Goal: Task Accomplishment & Management: Manage account settings

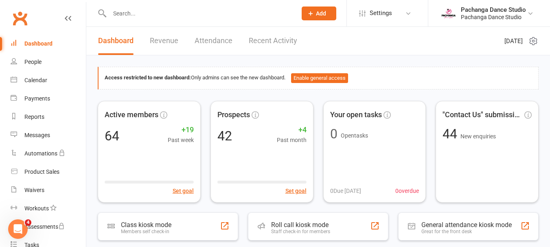
click at [122, 13] on input "text" at bounding box center [199, 13] width 184 height 11
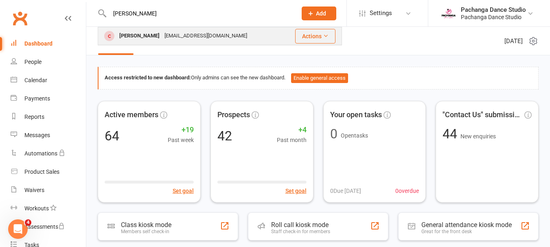
type input "bev"
click at [311, 36] on button "Actions" at bounding box center [315, 36] width 40 height 15
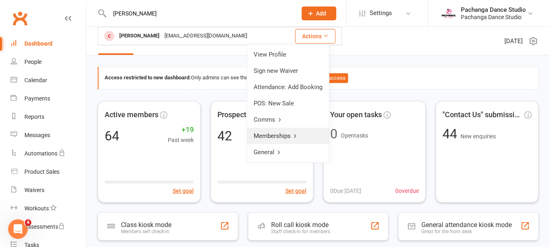
click at [273, 136] on link "Memberships" at bounding box center [288, 136] width 82 height 16
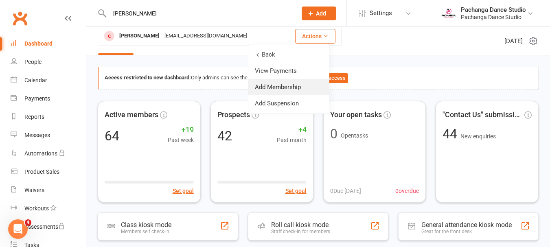
click at [275, 88] on link "Add Membership" at bounding box center [288, 87] width 81 height 16
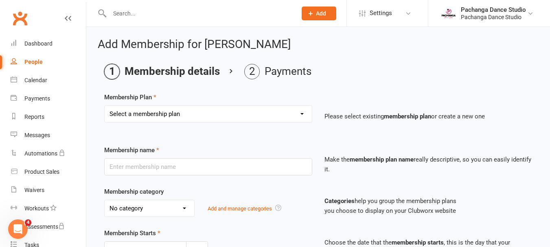
click at [176, 114] on select "Select a membership plan Create new Membership Plan Single Class Pass 5 Class P…" at bounding box center [208, 114] width 207 height 16
select select "30"
click at [105, 106] on select "Select a membership plan Create new Membership Plan Single Class Pass 5 Class P…" at bounding box center [208, 114] width 207 height 16
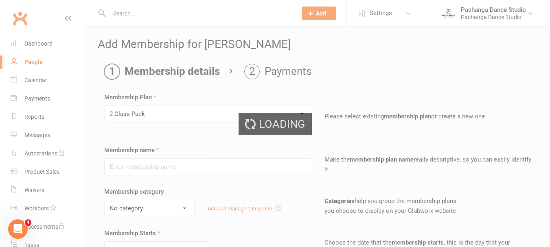
click at [176, 98] on div "Loading" at bounding box center [275, 123] width 550 height 247
type input "2 Class Pack"
select select "0"
type input "1"
select select "1"
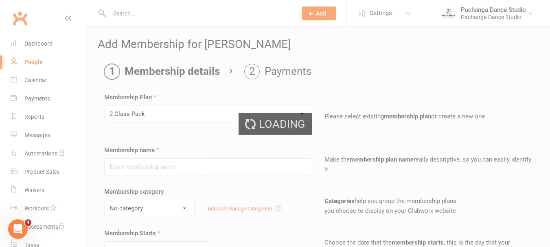
type input "2"
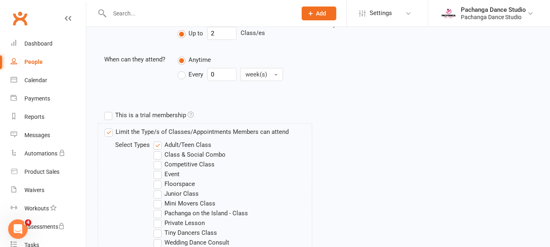
scroll to position [431, 0]
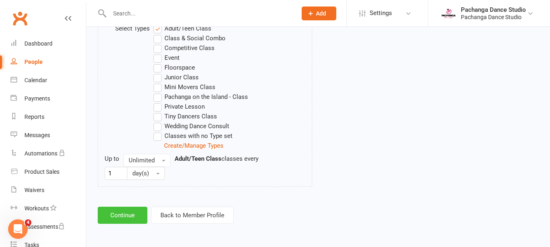
click at [132, 211] on button "Continue" at bounding box center [123, 215] width 50 height 17
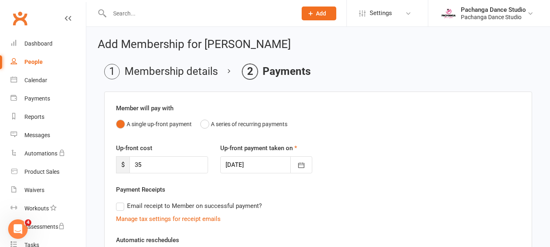
scroll to position [196, 0]
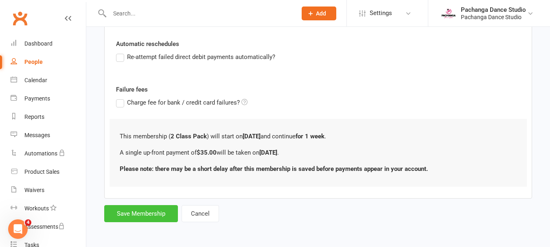
click at [153, 215] on button "Save Membership" at bounding box center [141, 213] width 74 height 17
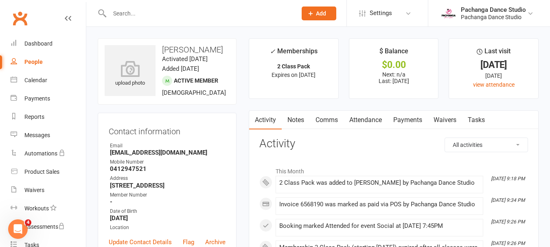
click at [136, 17] on input "text" at bounding box center [199, 13] width 184 height 11
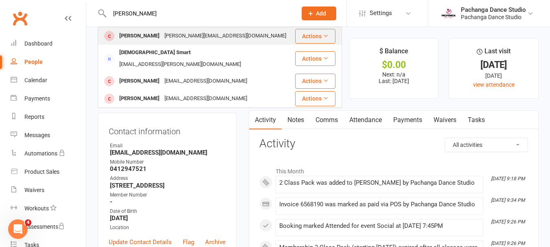
type input "shirley"
click at [314, 35] on button "Actions" at bounding box center [315, 36] width 40 height 15
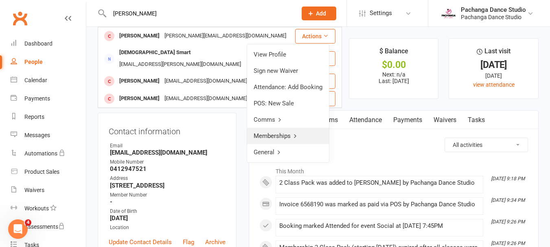
click at [278, 133] on link "Memberships" at bounding box center [288, 136] width 82 height 16
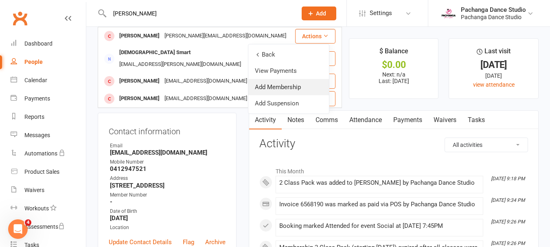
click at [274, 88] on link "Add Membership" at bounding box center [288, 87] width 81 height 16
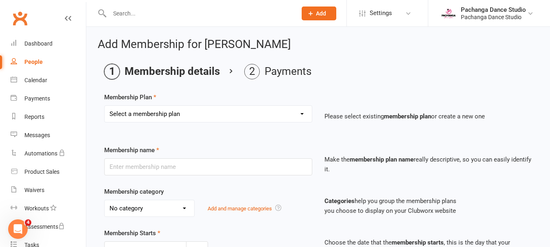
click at [208, 114] on select "Select a membership plan Create new Membership Plan Single Class Pass 5 Class P…" at bounding box center [208, 114] width 207 height 16
select select "30"
click at [105, 106] on select "Select a membership plan Create new Membership Plan Single Class Pass 5 Class P…" at bounding box center [208, 114] width 207 height 16
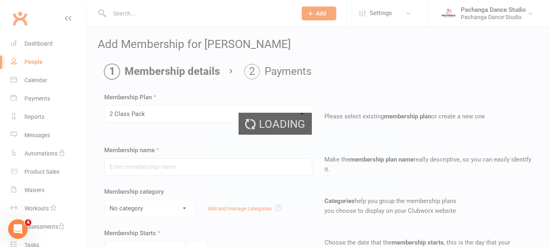
type input "2 Class Pack"
select select "0"
type input "1"
select select "1"
type input "2"
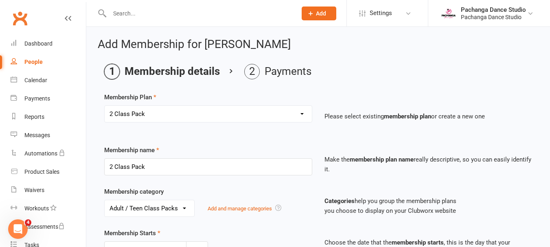
scroll to position [431, 0]
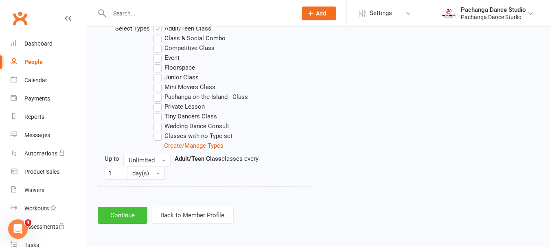
click at [131, 211] on button "Continue" at bounding box center [123, 215] width 50 height 17
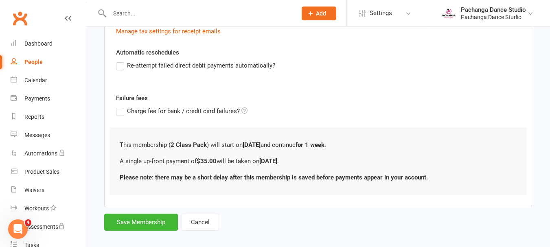
scroll to position [196, 0]
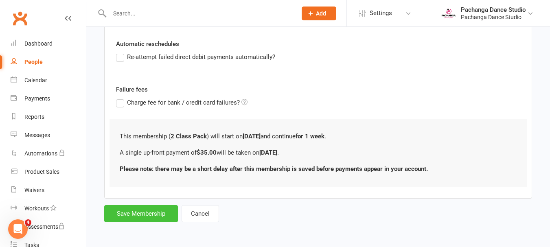
click at [153, 211] on button "Save Membership" at bounding box center [141, 213] width 74 height 17
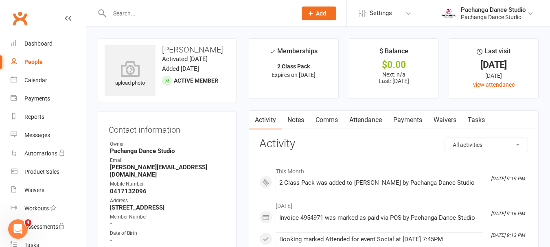
click at [127, 13] on input "text" at bounding box center [199, 13] width 184 height 11
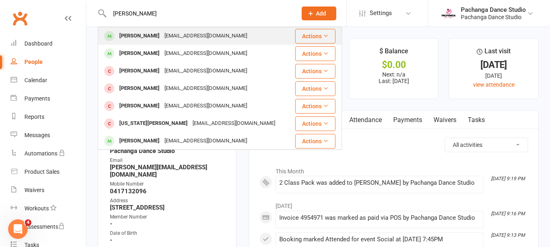
type input "john"
click at [308, 36] on button "Actions" at bounding box center [315, 36] width 40 height 15
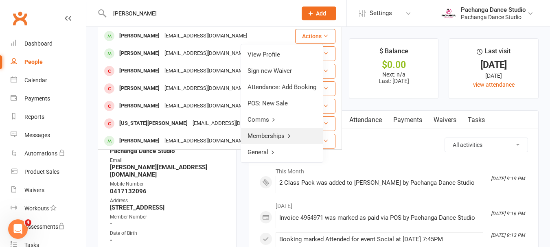
click at [278, 135] on link "Memberships" at bounding box center [282, 136] width 82 height 16
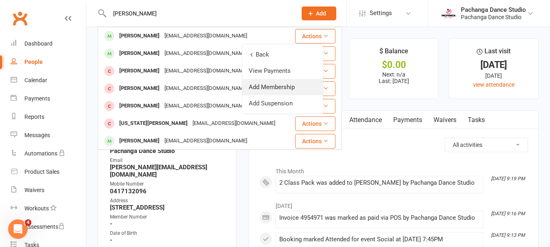
click at [278, 89] on link "Add Membership" at bounding box center [282, 87] width 81 height 16
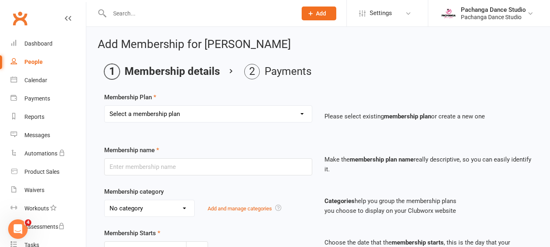
click at [155, 11] on input "text" at bounding box center [199, 13] width 184 height 11
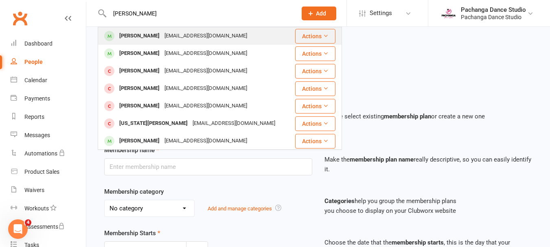
type input "john"
click at [149, 35] on div "[PERSON_NAME]" at bounding box center [139, 36] width 45 height 12
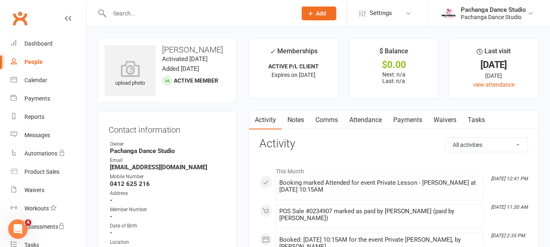
click at [185, 8] on input "text" at bounding box center [199, 13] width 184 height 11
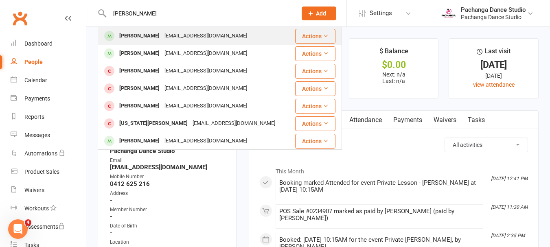
type input "john"
click at [307, 35] on button "Actions" at bounding box center [315, 36] width 40 height 15
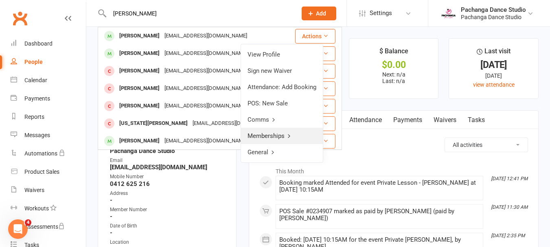
click at [267, 133] on link "Memberships" at bounding box center [282, 136] width 82 height 16
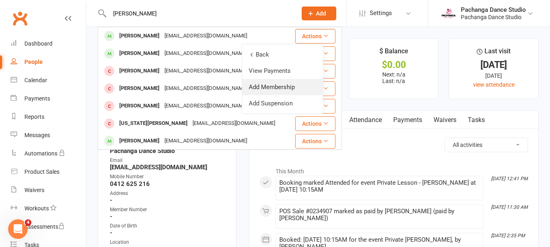
click at [283, 86] on link "Add Membership" at bounding box center [282, 87] width 81 height 16
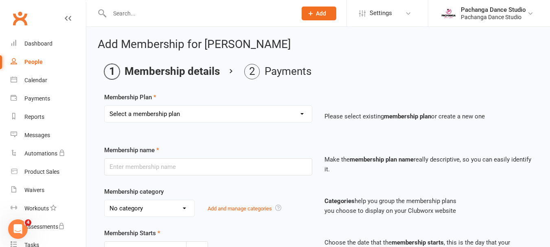
click at [212, 114] on select "Select a membership plan Create new Membership Plan Single Class Pass 5 Class P…" at bounding box center [208, 114] width 207 height 16
select select "3"
click at [105, 106] on select "Select a membership plan Create new Membership Plan Single Class Pass 5 Class P…" at bounding box center [208, 114] width 207 height 16
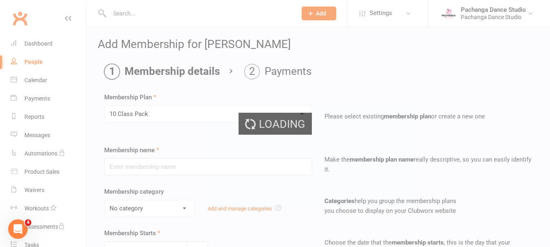
type input "10 Class Pack"
select select "0"
type input "60"
select select "0"
type input "10"
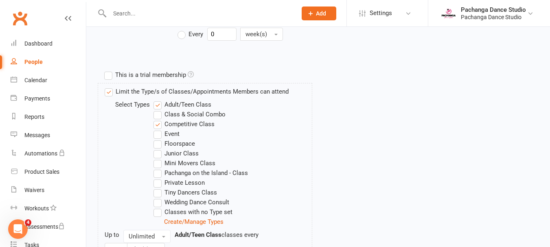
scroll to position [460, 0]
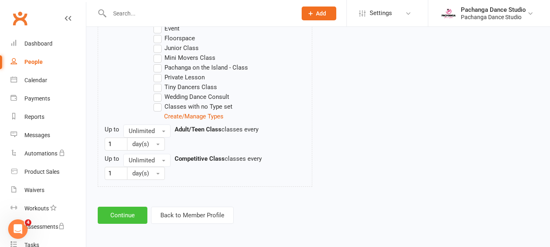
click at [132, 212] on button "Continue" at bounding box center [123, 215] width 50 height 17
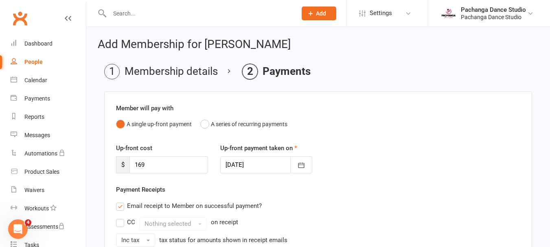
scroll to position [229, 0]
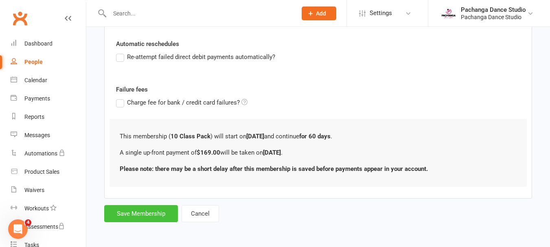
click at [131, 214] on button "Save Membership" at bounding box center [141, 213] width 74 height 17
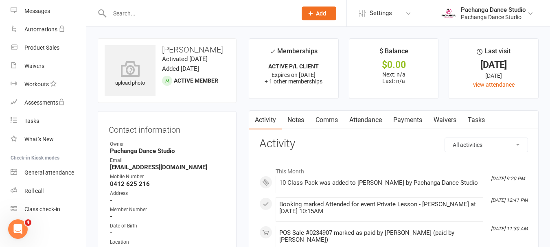
scroll to position [126, 0]
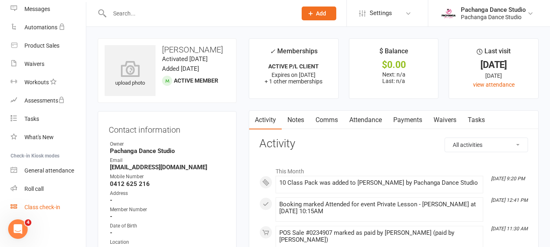
click at [54, 206] on div "Class check-in" at bounding box center [42, 207] width 36 height 7
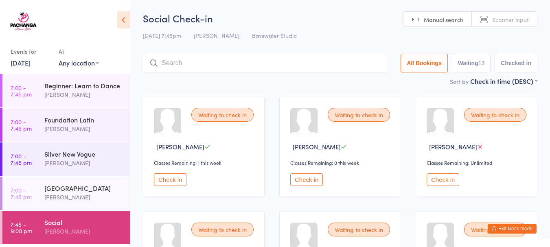
click at [519, 227] on button "Exit kiosk mode" at bounding box center [512, 229] width 49 height 10
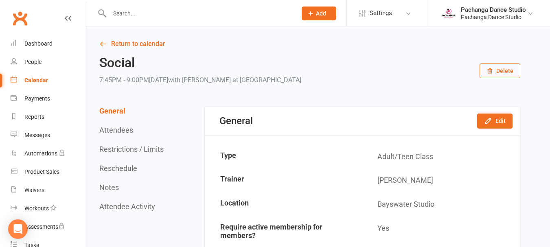
click at [124, 12] on input "text" at bounding box center [199, 13] width 184 height 11
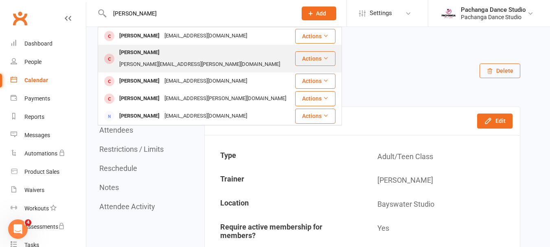
type input "elizabeth"
click at [313, 55] on button "Actions" at bounding box center [315, 58] width 40 height 15
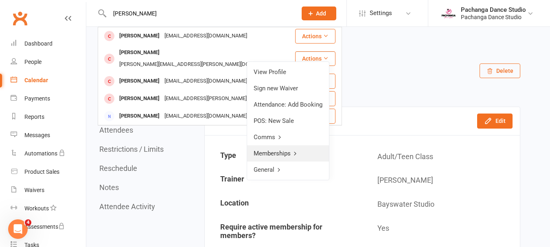
click at [274, 151] on link "Memberships" at bounding box center [288, 153] width 82 height 16
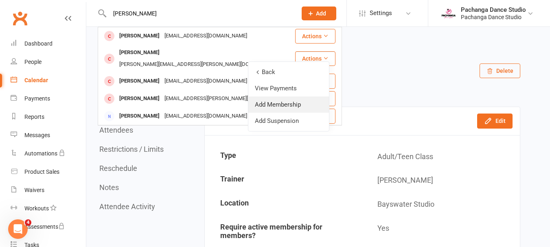
click at [280, 105] on link "Add Membership" at bounding box center [288, 104] width 81 height 16
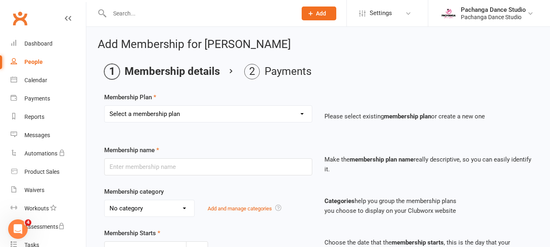
click at [250, 115] on select "Select a membership plan Create new Membership Plan Single Class Pass 5 Class P…" at bounding box center [208, 114] width 207 height 16
select select "3"
click at [105, 106] on select "Select a membership plan Create new Membership Plan Single Class Pass 5 Class P…" at bounding box center [208, 114] width 207 height 16
type input "10 Class Pack"
select select "0"
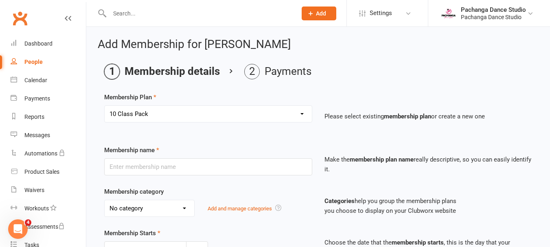
type input "60"
select select "0"
type input "10"
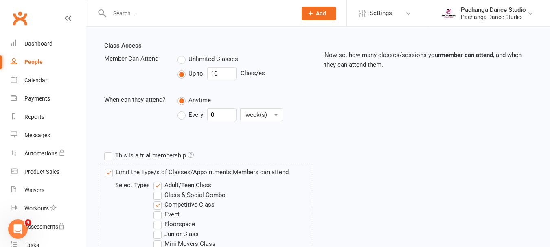
scroll to position [460, 0]
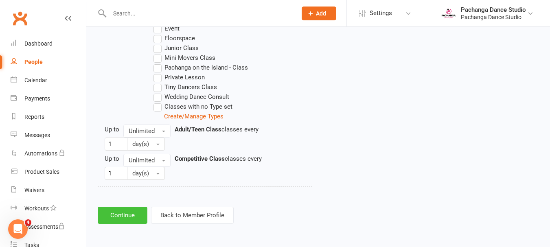
click at [135, 214] on button "Continue" at bounding box center [123, 215] width 50 height 17
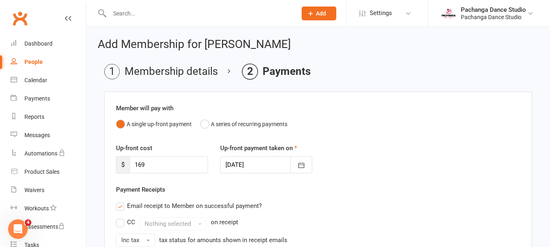
scroll to position [229, 0]
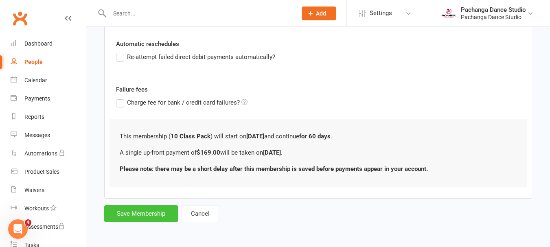
click at [149, 211] on button "Save Membership" at bounding box center [141, 213] width 74 height 17
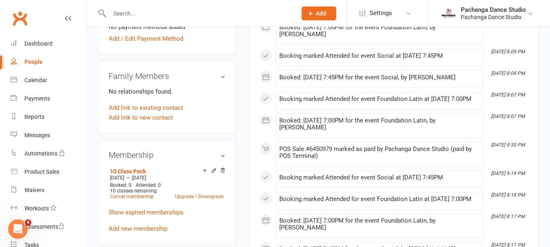
scroll to position [289, 0]
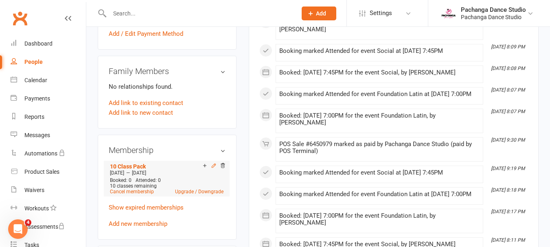
click at [214, 163] on icon at bounding box center [214, 166] width 6 height 6
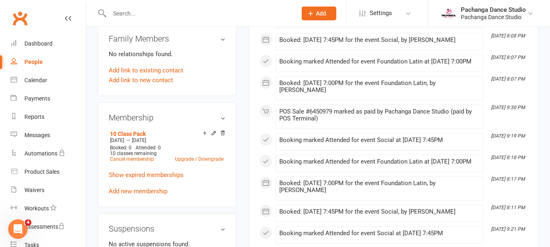
scroll to position [343, 0]
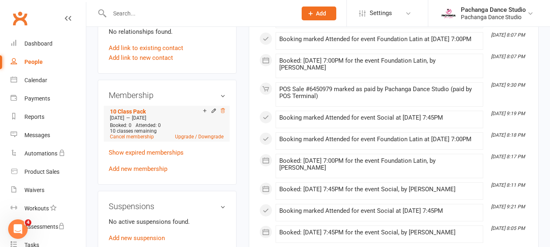
click at [221, 108] on icon at bounding box center [223, 111] width 6 height 6
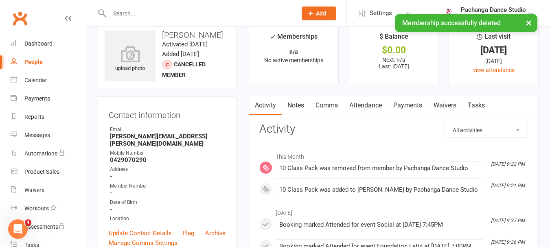
scroll to position [0, 0]
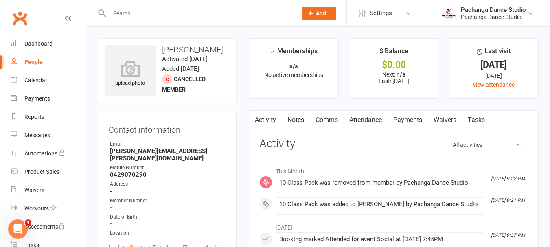
click at [127, 12] on input "text" at bounding box center [199, 13] width 184 height 11
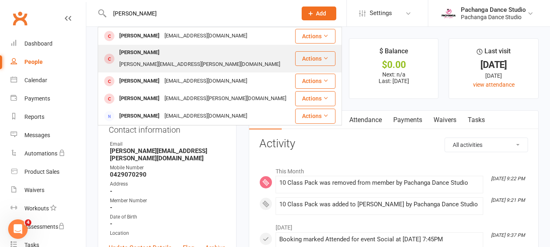
type input "elizabeth"
click at [311, 53] on button "Actions" at bounding box center [315, 58] width 40 height 15
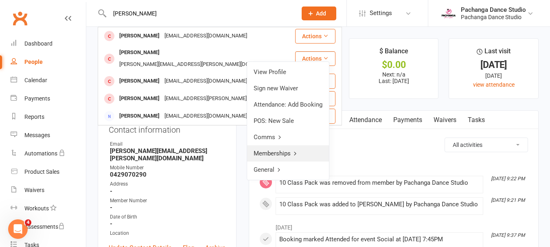
click at [270, 154] on link "Memberships" at bounding box center [288, 153] width 82 height 16
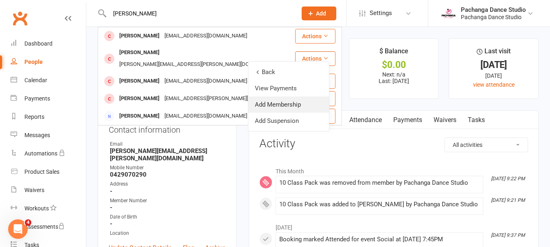
click at [293, 101] on link "Add Membership" at bounding box center [288, 104] width 81 height 16
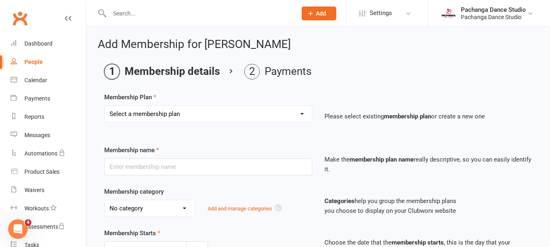
click at [199, 112] on select "Select a membership plan Create new Membership Plan Single Class Pass 5 Class P…" at bounding box center [208, 114] width 207 height 16
select select "3"
click at [105, 106] on select "Select a membership plan Create new Membership Plan Single Class Pass 5 Class P…" at bounding box center [208, 114] width 207 height 16
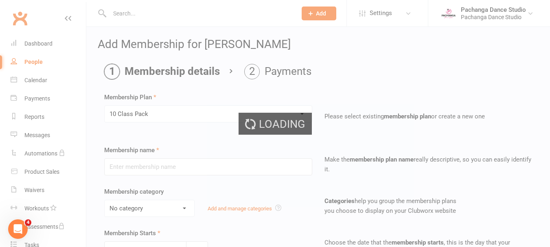
type input "10 Class Pack"
select select "0"
type input "60"
select select "0"
type input "10"
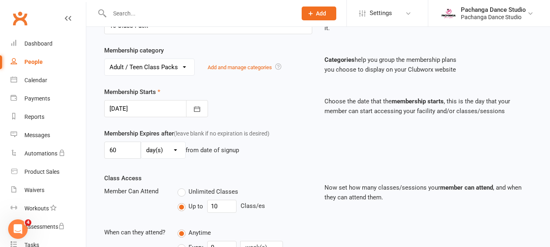
scroll to position [144, 0]
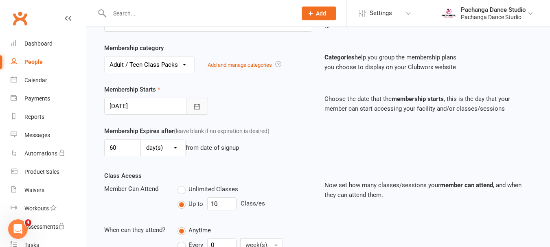
click at [197, 105] on icon "button" at bounding box center [197, 106] width 6 height 5
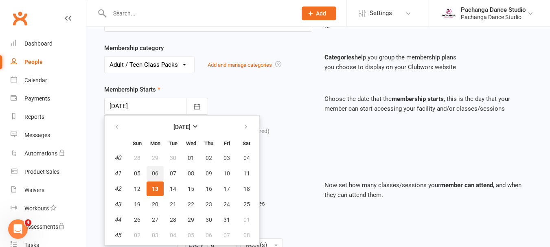
click at [155, 172] on span "06" at bounding box center [155, 173] width 7 height 7
type input "06 Oct 2025"
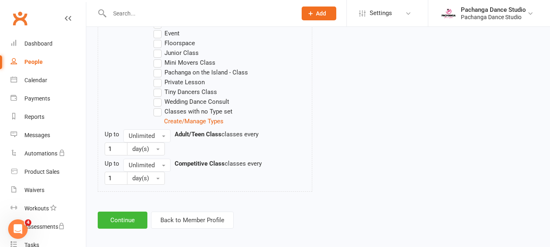
scroll to position [457, 0]
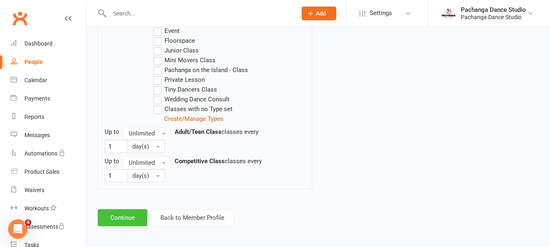
click at [127, 216] on button "Continue" at bounding box center [123, 217] width 50 height 17
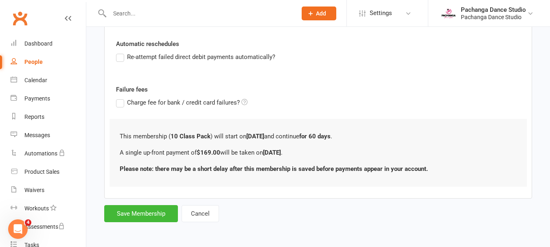
scroll to position [0, 0]
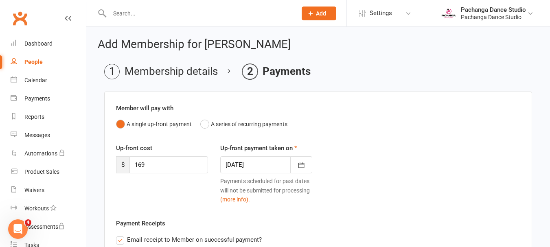
click at [278, 165] on div at bounding box center [266, 164] width 92 height 17
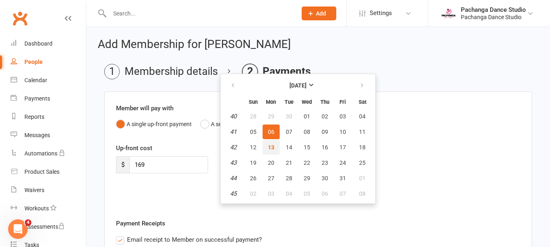
click at [271, 148] on span "13" at bounding box center [271, 147] width 7 height 7
type input "13 Oct 2025"
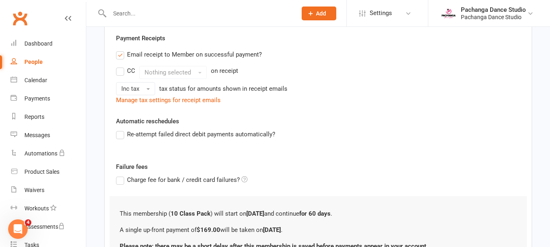
scroll to position [229, 0]
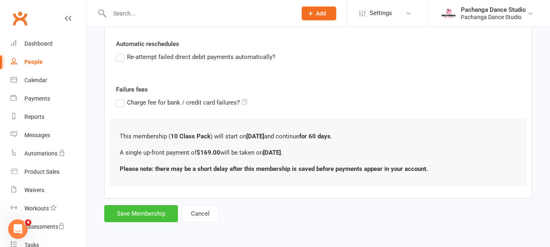
click at [143, 213] on button "Save Membership" at bounding box center [141, 213] width 74 height 17
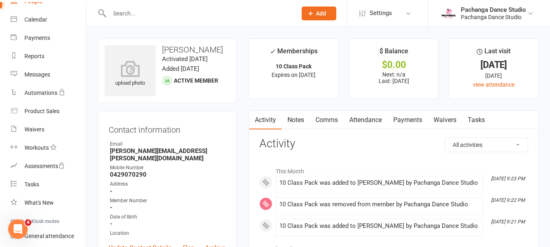
scroll to position [126, 0]
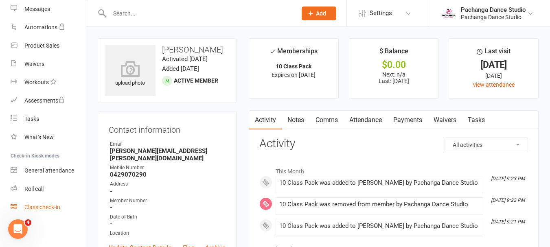
click at [41, 206] on div "Class check-in" at bounding box center [42, 207] width 36 height 7
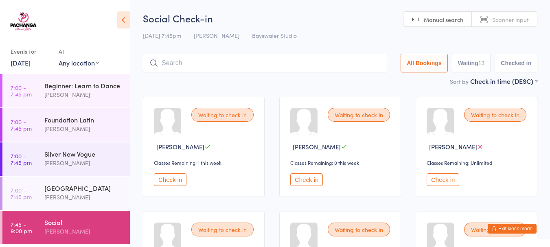
click at [172, 179] on button "Check in" at bounding box center [170, 179] width 33 height 13
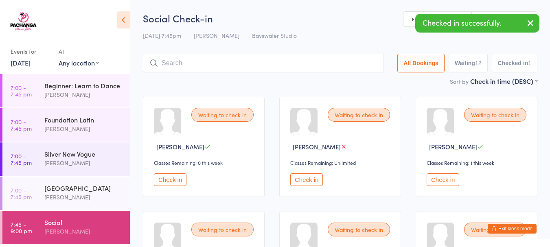
click at [172, 179] on button "Check in" at bounding box center [170, 179] width 33 height 13
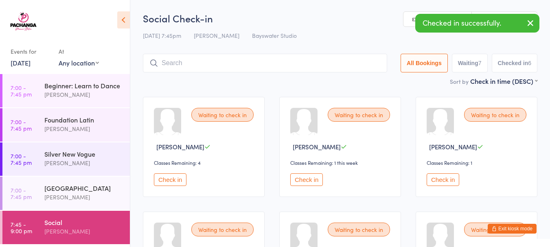
click at [172, 179] on button "Check in" at bounding box center [170, 179] width 33 height 13
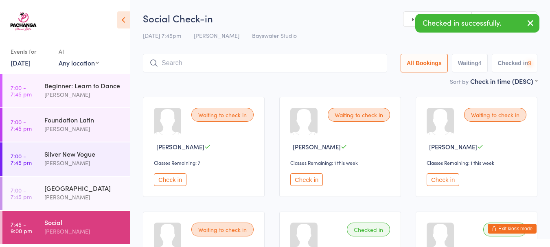
click at [172, 179] on button "Check in" at bounding box center [170, 179] width 33 height 13
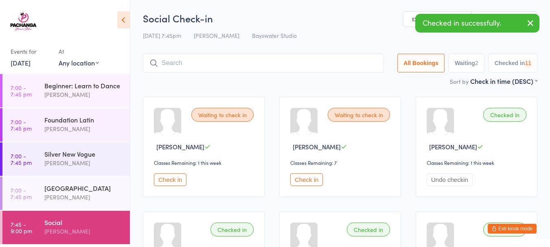
click at [172, 179] on button "Check in" at bounding box center [170, 179] width 33 height 13
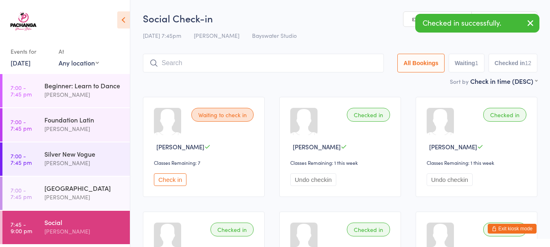
click at [172, 179] on button "Check in" at bounding box center [170, 179] width 33 height 13
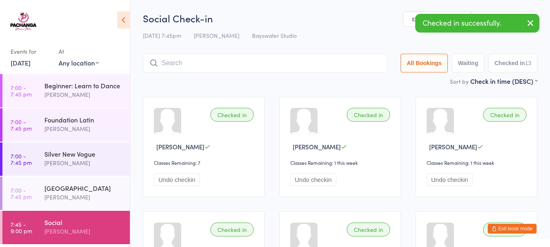
click at [166, 67] on input "search" at bounding box center [265, 63] width 244 height 19
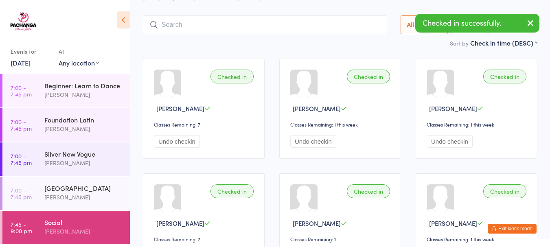
scroll to position [54, 0]
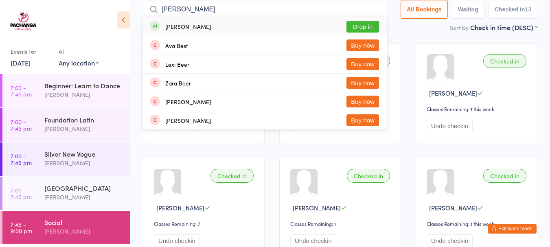
type input "bev"
click at [363, 26] on button "Drop in" at bounding box center [362, 27] width 33 height 12
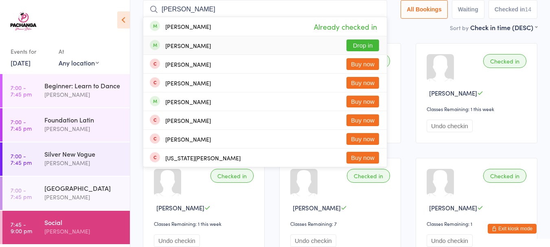
type input "john"
click at [360, 44] on button "Drop in" at bounding box center [362, 45] width 33 height 12
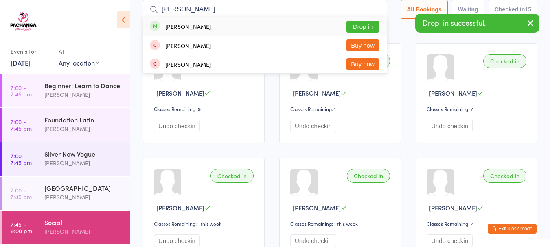
type input "shirley"
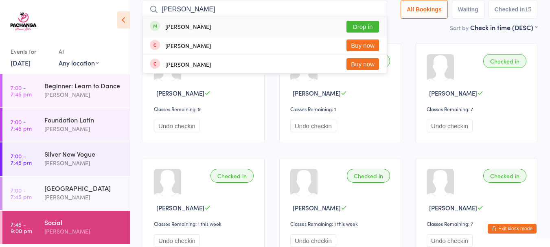
click at [368, 29] on button "Drop in" at bounding box center [362, 27] width 33 height 12
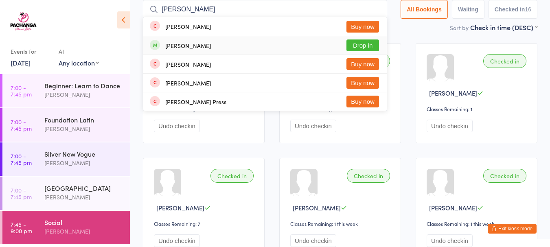
type input "elizabeth"
click at [363, 43] on button "Drop in" at bounding box center [362, 45] width 33 height 12
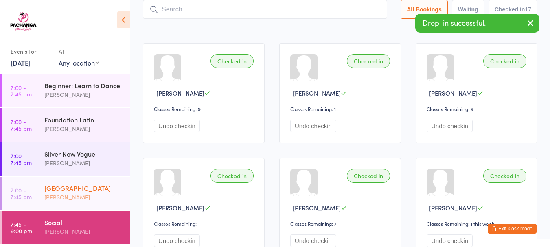
click at [78, 192] on div "David McDowell" at bounding box center [83, 196] width 79 height 9
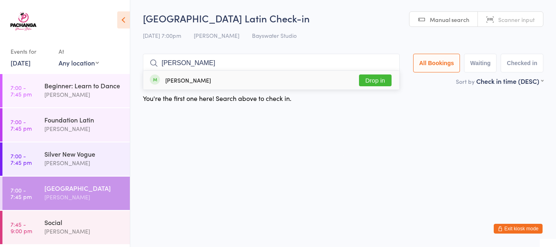
type input "quinn"
click at [367, 85] on button "Drop in" at bounding box center [375, 80] width 33 height 12
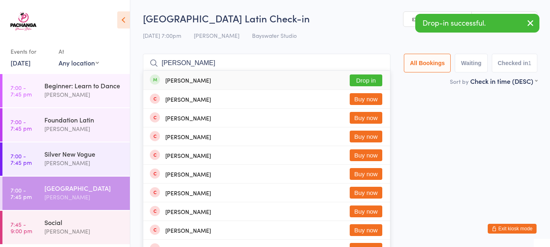
type input "kate"
click at [367, 77] on button "Drop in" at bounding box center [366, 80] width 33 height 12
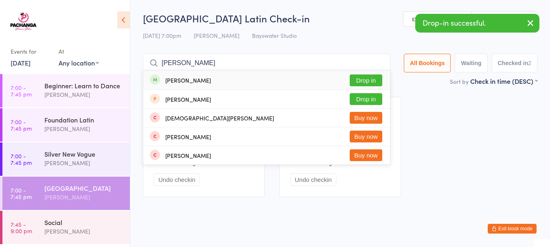
type input "christine"
click at [364, 79] on button "Drop in" at bounding box center [366, 80] width 33 height 12
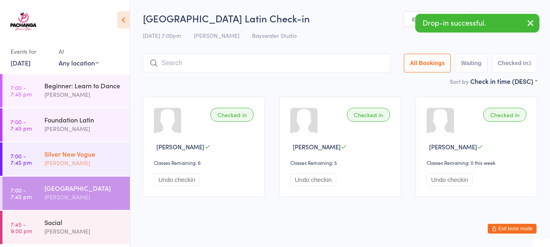
click at [77, 156] on div "Silver New Vogue" at bounding box center [83, 153] width 79 height 9
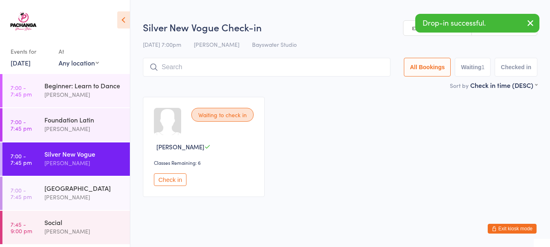
click at [170, 175] on button "Check in" at bounding box center [170, 179] width 33 height 13
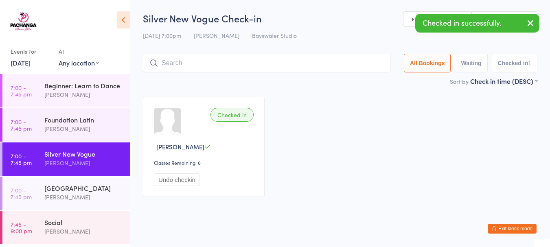
click at [164, 69] on input "search" at bounding box center [266, 63] width 247 height 19
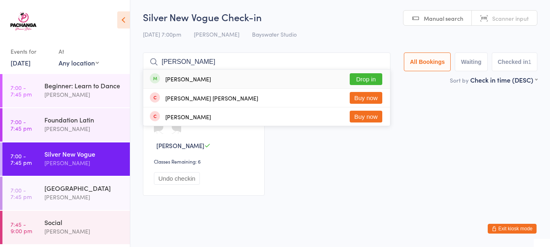
type input "flynn"
click at [355, 78] on button "Drop in" at bounding box center [366, 79] width 33 height 12
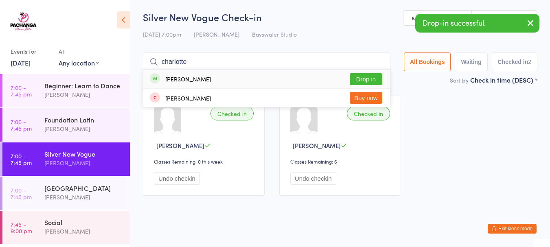
type input "charlotte"
click at [366, 77] on button "Drop in" at bounding box center [366, 79] width 33 height 12
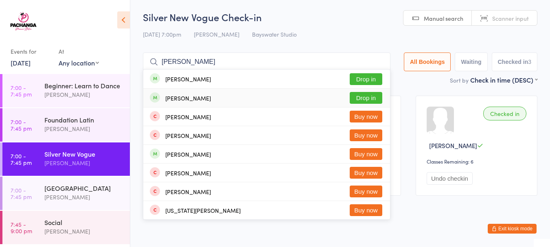
type input "[PERSON_NAME]"
click at [361, 96] on button "Drop in" at bounding box center [366, 98] width 33 height 12
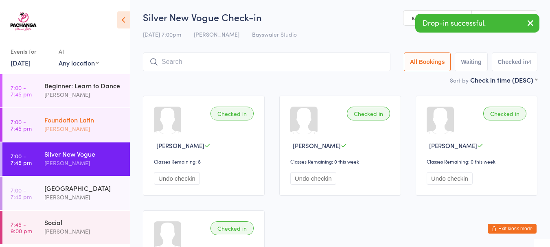
click at [80, 124] on div "Foundation Latin" at bounding box center [83, 119] width 79 height 9
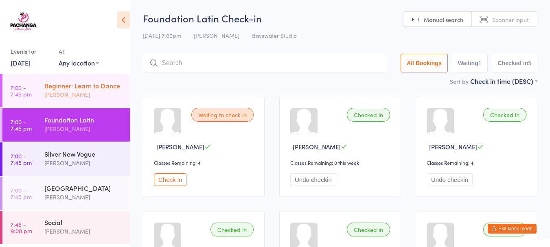
click at [96, 84] on div "Beginner: Learn to Dance" at bounding box center [83, 85] width 79 height 9
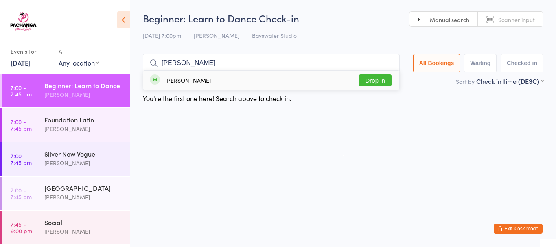
type input "kori"
click at [375, 79] on button "Drop in" at bounding box center [375, 80] width 33 height 12
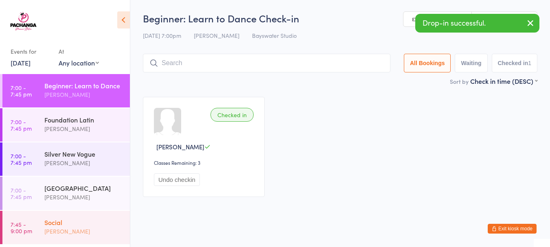
click at [83, 225] on div "Social" at bounding box center [83, 222] width 79 height 9
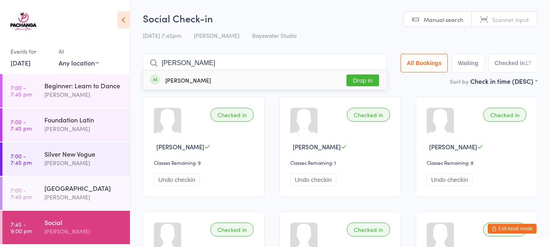
type input "kori"
click at [357, 84] on button "Drop in" at bounding box center [362, 80] width 33 height 12
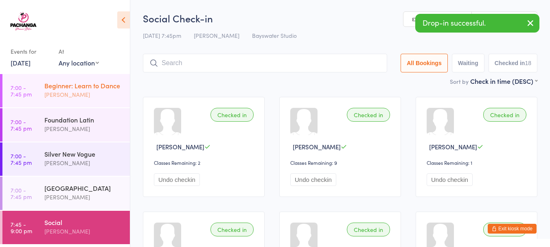
click at [83, 93] on div "Ada Wai" at bounding box center [83, 94] width 79 height 9
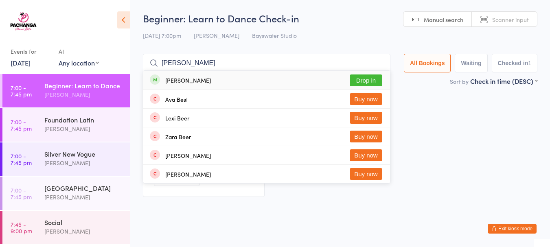
type input "bev"
click at [366, 83] on button "Drop in" at bounding box center [366, 80] width 33 height 12
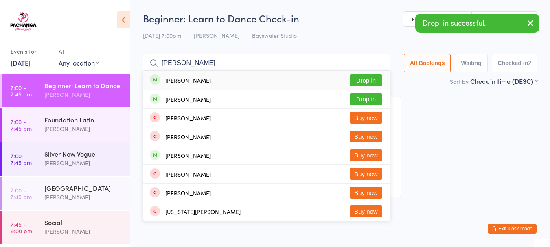
type input "john"
click at [365, 81] on button "Drop in" at bounding box center [366, 80] width 33 height 12
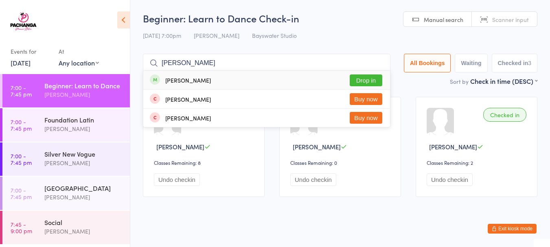
type input "shirley"
click at [367, 79] on button "Drop in" at bounding box center [366, 80] width 33 height 12
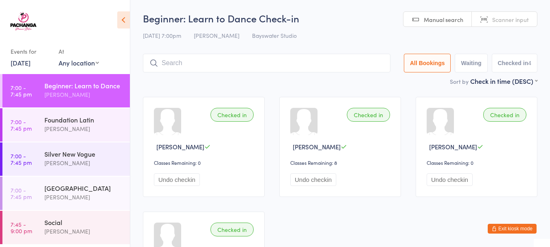
click at [509, 229] on button "Exit kiosk mode" at bounding box center [512, 229] width 49 height 10
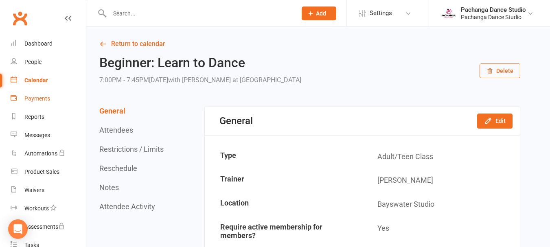
click at [42, 98] on div "Payments" at bounding box center [37, 98] width 26 height 7
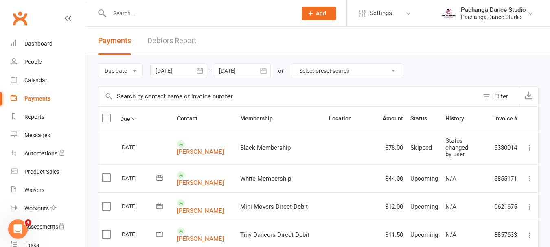
click at [231, 69] on div at bounding box center [242, 70] width 57 height 15
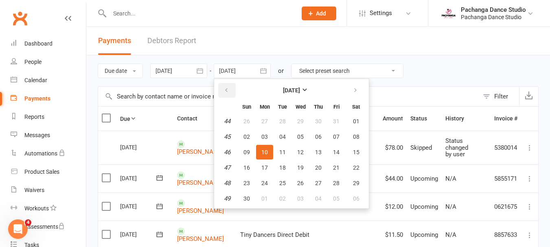
click at [228, 91] on icon "button" at bounding box center [226, 90] width 6 height 7
click at [265, 151] on span "13" at bounding box center [264, 152] width 7 height 7
type input "[DATE]"
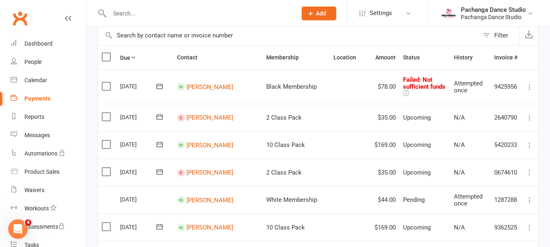
scroll to position [75, 0]
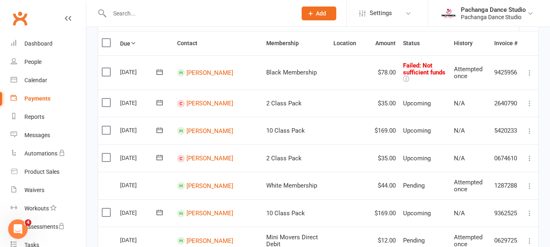
click at [528, 99] on icon at bounding box center [529, 103] width 8 height 8
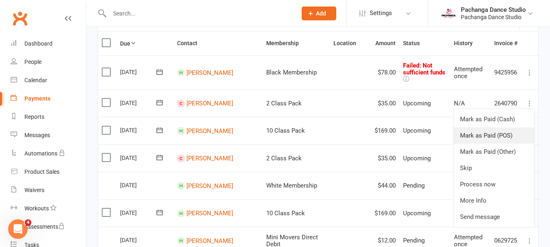
click at [500, 128] on link "Mark as Paid (POS)" at bounding box center [493, 135] width 81 height 16
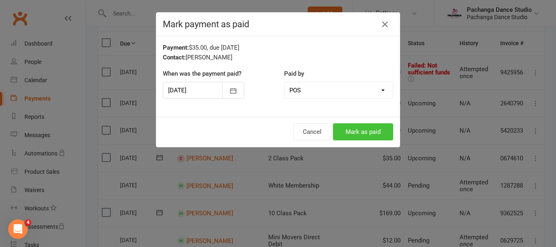
click at [363, 130] on button "Mark as paid" at bounding box center [363, 131] width 60 height 17
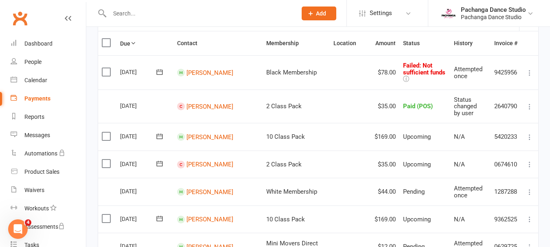
click at [529, 160] on icon at bounding box center [529, 164] width 8 height 8
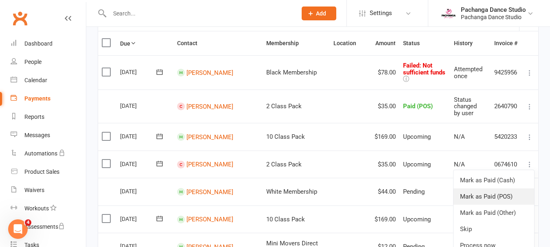
click at [500, 189] on link "Mark as Paid (POS)" at bounding box center [493, 196] width 81 height 16
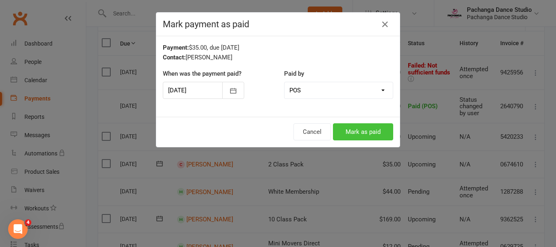
click at [347, 128] on button "Mark as paid" at bounding box center [363, 131] width 60 height 17
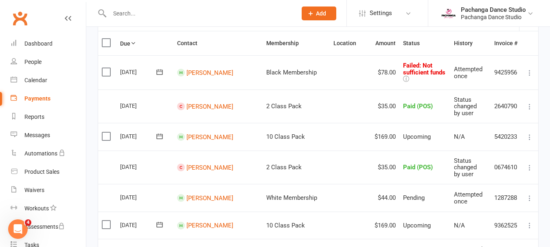
click at [529, 133] on icon at bounding box center [529, 137] width 8 height 8
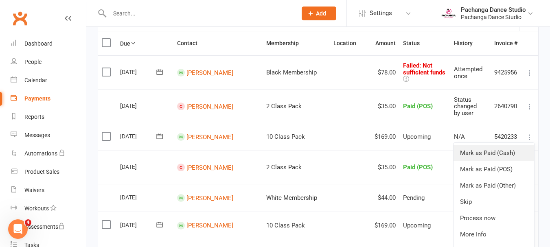
click at [501, 146] on link "Mark as Paid (Cash)" at bounding box center [493, 153] width 81 height 16
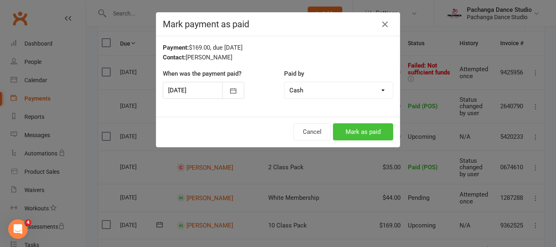
click at [371, 132] on button "Mark as paid" at bounding box center [363, 131] width 60 height 17
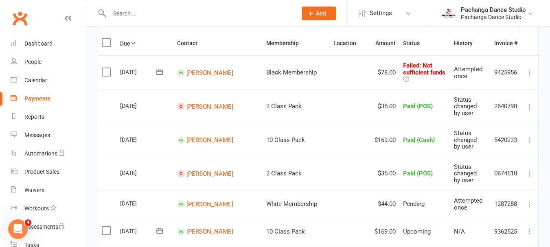
click at [529, 227] on icon at bounding box center [529, 231] width 8 height 8
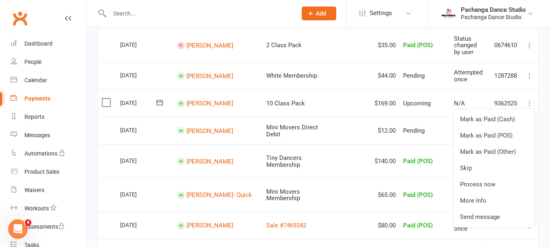
scroll to position [205, 0]
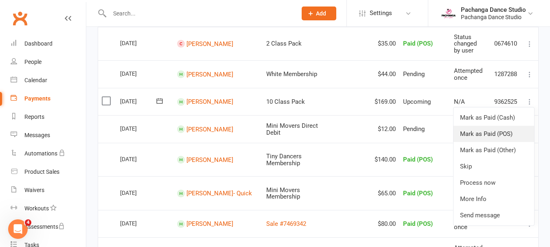
click at [496, 128] on link "Mark as Paid (POS)" at bounding box center [493, 134] width 81 height 16
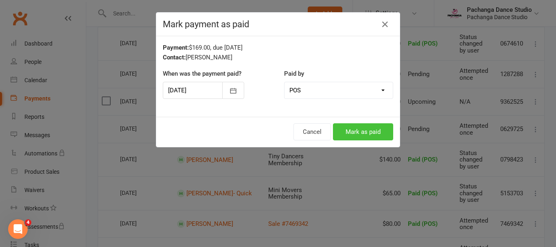
click at [368, 132] on button "Mark as paid" at bounding box center [363, 131] width 60 height 17
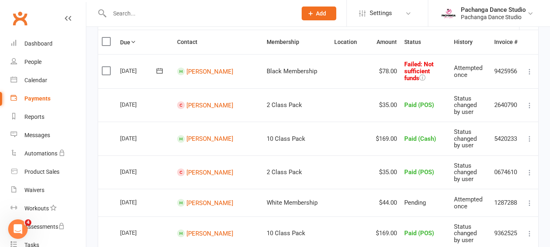
scroll to position [0, 0]
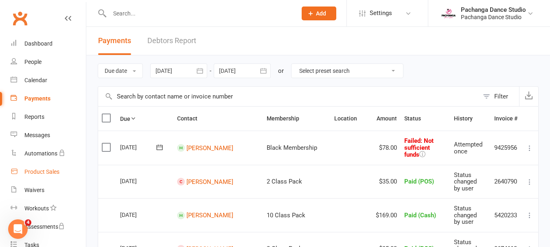
click at [50, 173] on div "Product Sales" at bounding box center [41, 171] width 35 height 7
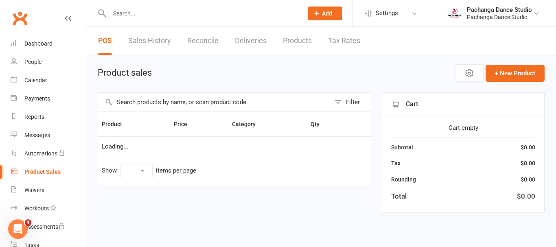
select select "50"
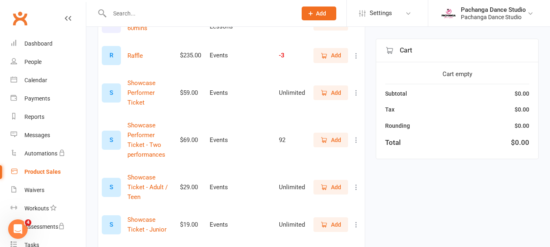
scroll to position [1275, 0]
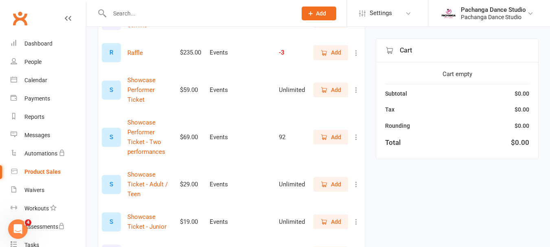
click at [330, 180] on span "Add" at bounding box center [330, 184] width 21 height 9
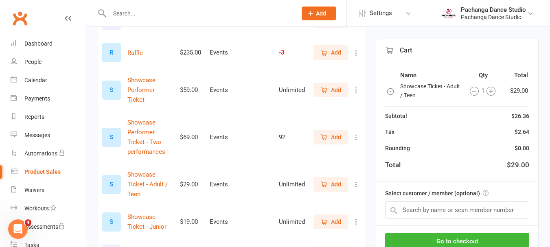
click at [489, 90] on icon "button" at bounding box center [490, 91] width 9 height 9
click at [461, 212] on input "text" at bounding box center [457, 209] width 144 height 17
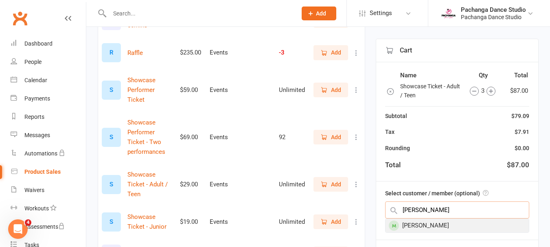
type input "[PERSON_NAME]"
click at [433, 219] on div "[PERSON_NAME]" at bounding box center [456, 225] width 143 height 13
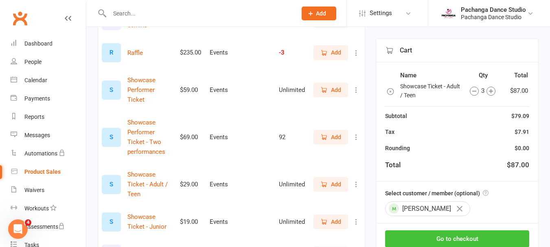
click at [461, 236] on button "Go to checkout" at bounding box center [457, 238] width 144 height 17
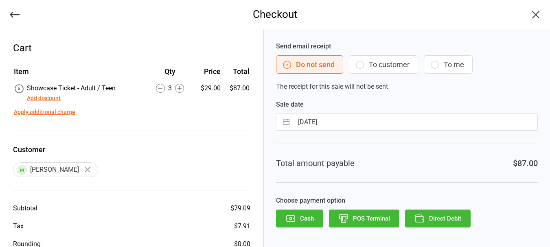
click at [162, 87] on icon at bounding box center [160, 88] width 9 height 9
click at [55, 98] on button "Add discount" at bounding box center [44, 98] width 34 height 9
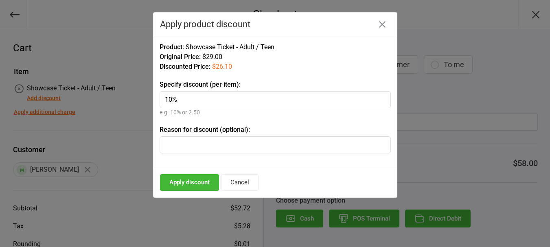
type input "10%"
click at [183, 180] on button "Apply discount" at bounding box center [189, 182] width 59 height 17
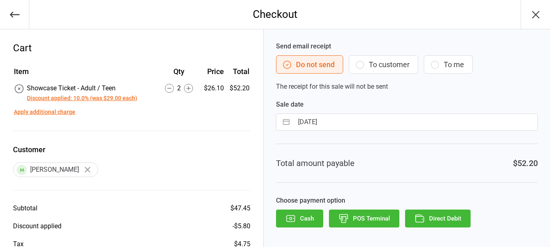
click at [300, 215] on button "Cash" at bounding box center [299, 219] width 47 height 18
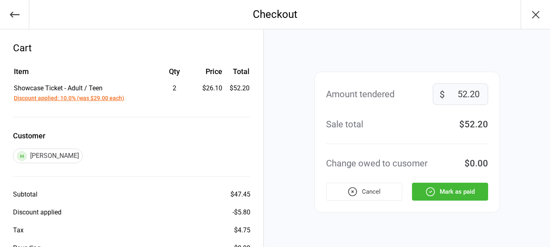
click at [456, 190] on button "Mark as paid" at bounding box center [450, 192] width 76 height 18
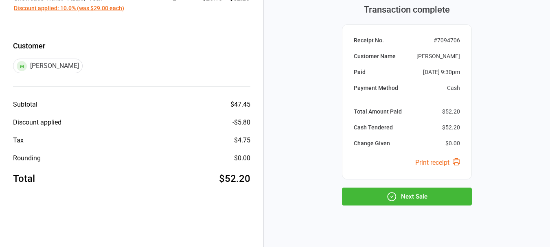
scroll to position [101, 0]
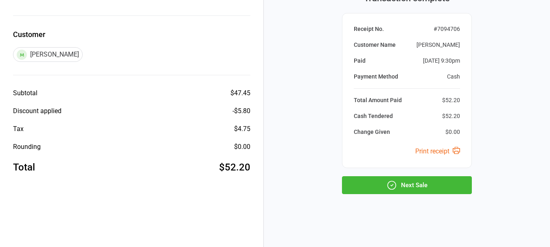
click at [419, 186] on button "Next Sale" at bounding box center [407, 185] width 130 height 18
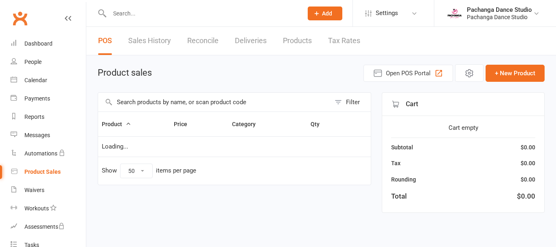
select select "50"
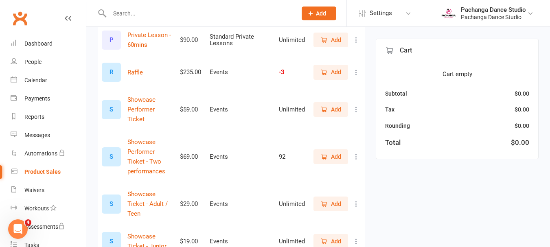
scroll to position [1266, 0]
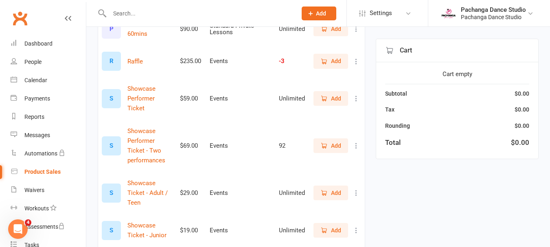
click at [331, 188] on span "Add" at bounding box center [336, 192] width 10 height 9
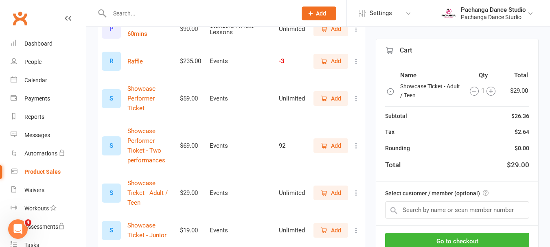
click at [489, 90] on icon "button" at bounding box center [490, 91] width 9 height 9
click at [454, 209] on input "text" at bounding box center [457, 209] width 144 height 17
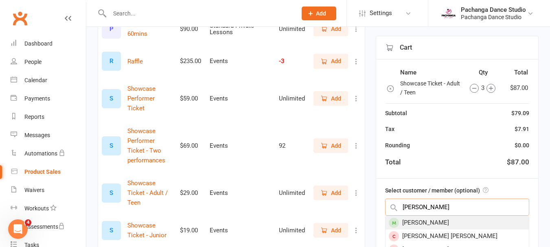
type input "[PERSON_NAME]"
click at [426, 216] on div "[PERSON_NAME]" at bounding box center [456, 222] width 143 height 13
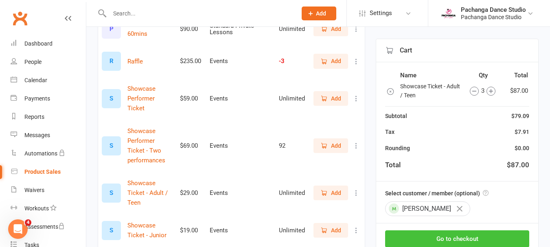
click at [465, 239] on button "Go to checkout" at bounding box center [457, 238] width 144 height 17
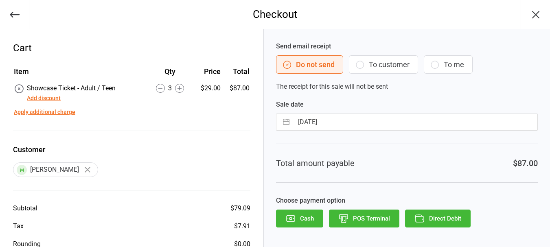
click at [53, 101] on button "Add discount" at bounding box center [44, 98] width 34 height 9
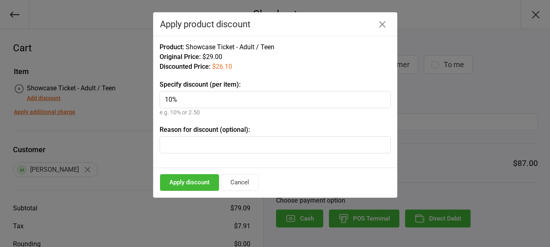
type input "10%"
click at [189, 182] on button "Apply discount" at bounding box center [189, 182] width 59 height 17
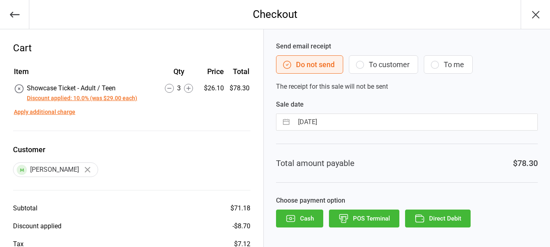
click at [374, 216] on button "POS Terminal" at bounding box center [364, 219] width 70 height 18
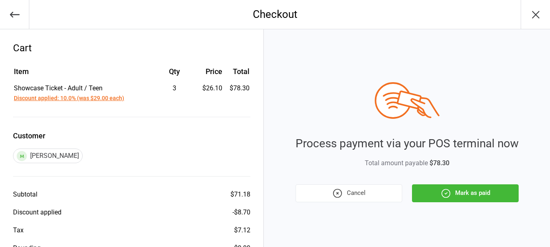
click at [467, 190] on button "Mark as paid" at bounding box center [465, 193] width 107 height 18
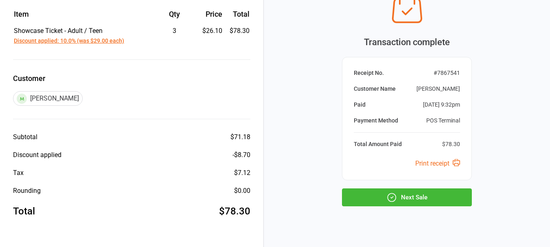
scroll to position [70, 0]
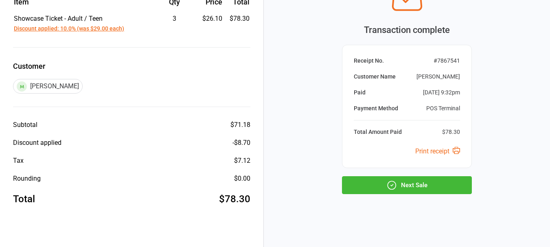
click at [416, 184] on button "Next Sale" at bounding box center [407, 185] width 130 height 18
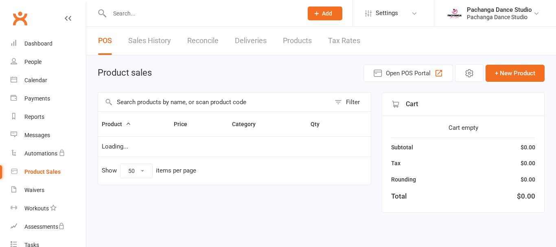
select select "50"
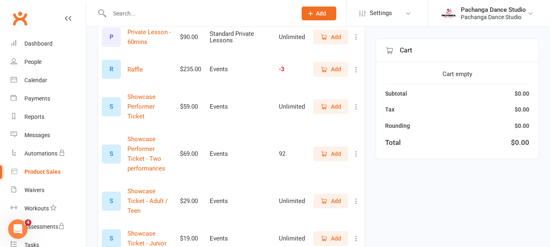
scroll to position [1266, 0]
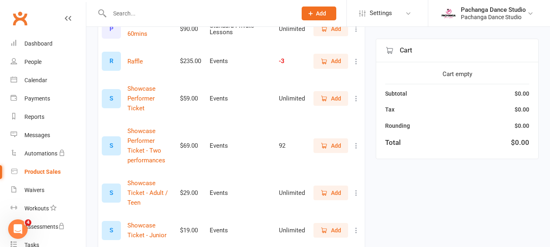
click at [335, 188] on span "Add" at bounding box center [336, 192] width 10 height 9
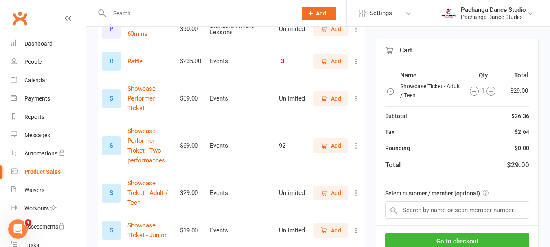
click at [487, 90] on icon "button" at bounding box center [490, 91] width 9 height 9
click at [428, 212] on input "text" at bounding box center [457, 209] width 144 height 17
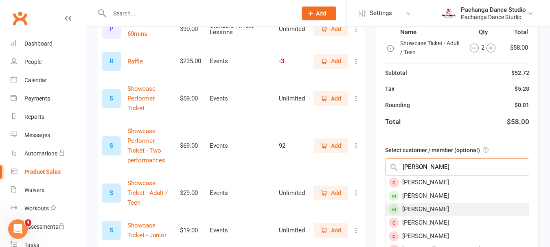
type input "[PERSON_NAME]"
click at [427, 203] on div "[PERSON_NAME]" at bounding box center [456, 209] width 143 height 13
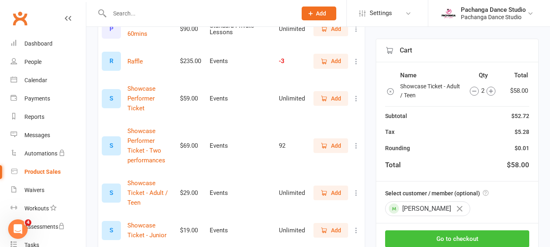
click at [457, 239] on button "Go to checkout" at bounding box center [457, 238] width 144 height 17
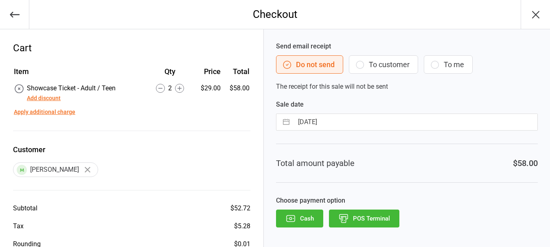
click at [55, 98] on button "Add discount" at bounding box center [44, 98] width 34 height 9
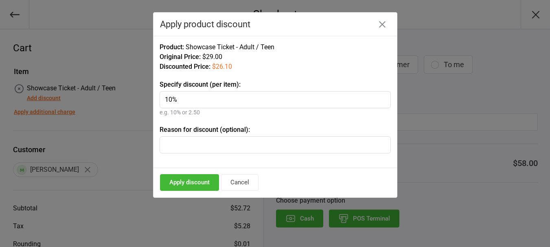
type input "10%"
click at [189, 181] on button "Apply discount" at bounding box center [189, 182] width 59 height 17
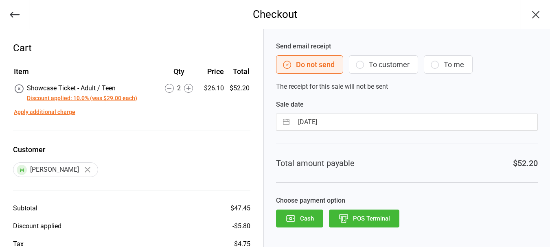
click at [372, 220] on button "POS Terminal" at bounding box center [364, 219] width 70 height 18
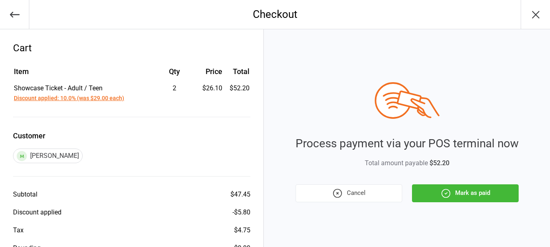
click at [483, 191] on button "Mark as paid" at bounding box center [465, 193] width 107 height 18
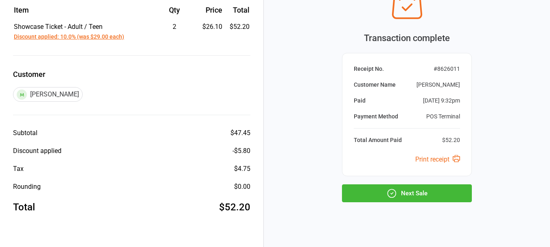
scroll to position [70, 0]
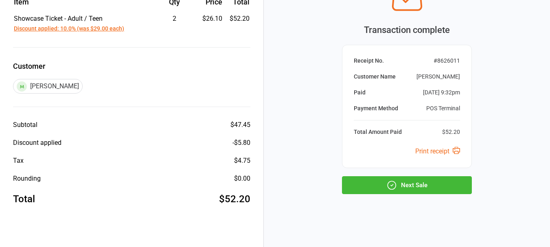
click at [422, 185] on button "Next Sale" at bounding box center [407, 185] width 130 height 18
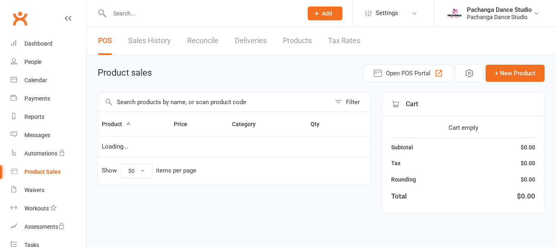
select select "50"
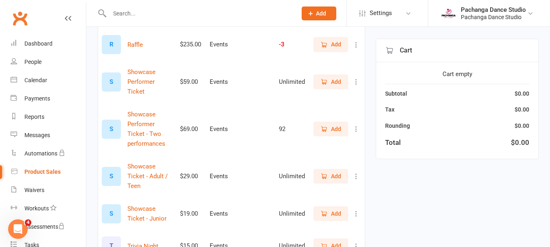
scroll to position [1288, 0]
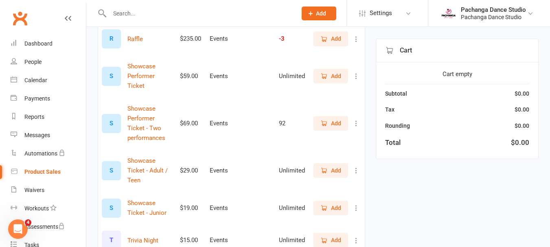
click at [332, 166] on span "Add" at bounding box center [336, 170] width 10 height 9
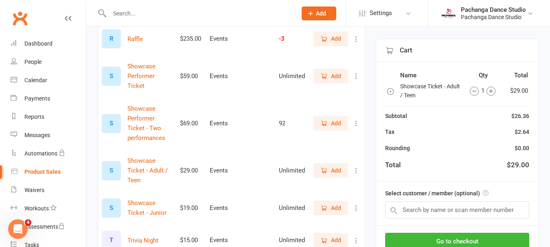
click at [489, 91] on icon "button" at bounding box center [490, 91] width 9 height 9
click at [474, 208] on input "text" at bounding box center [457, 209] width 144 height 17
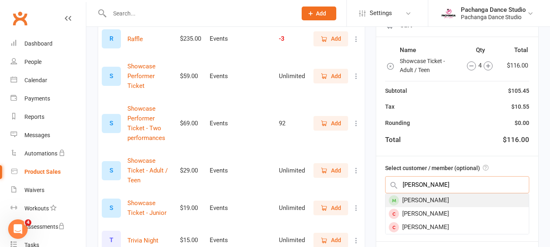
type input "clara"
click at [446, 194] on div "[PERSON_NAME]" at bounding box center [456, 200] width 143 height 13
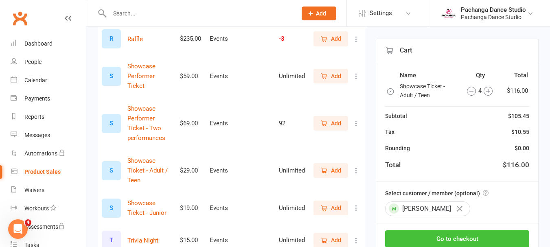
click at [461, 238] on button "Go to checkout" at bounding box center [457, 238] width 144 height 17
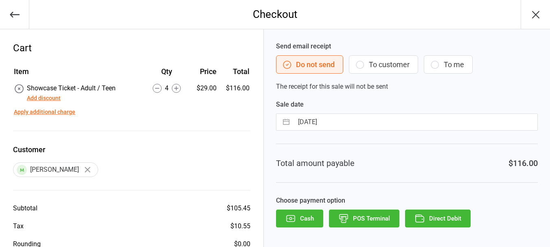
click at [53, 98] on button "Add discount" at bounding box center [44, 98] width 34 height 9
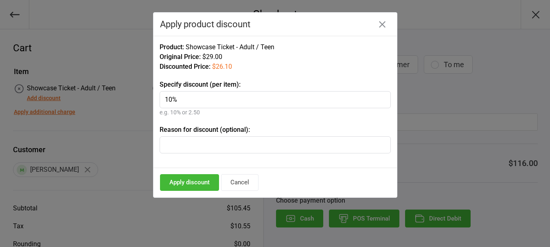
type input "10%"
click at [190, 184] on button "Apply discount" at bounding box center [189, 182] width 59 height 17
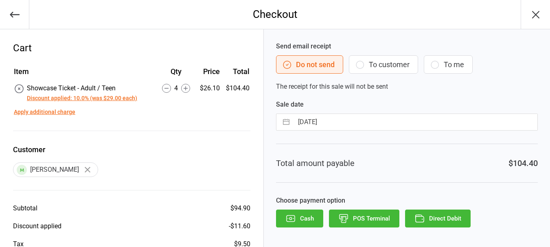
click at [370, 219] on button "POS Terminal" at bounding box center [364, 219] width 70 height 18
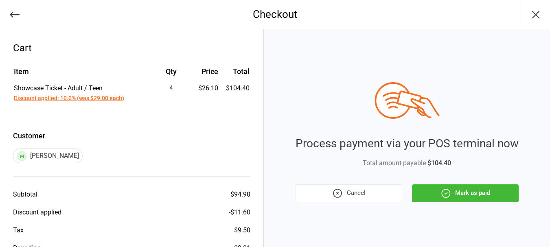
click at [456, 189] on button "Mark as paid" at bounding box center [465, 193] width 107 height 18
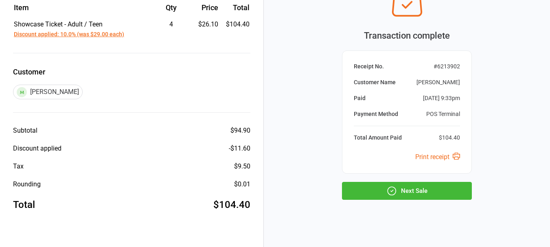
scroll to position [66, 0]
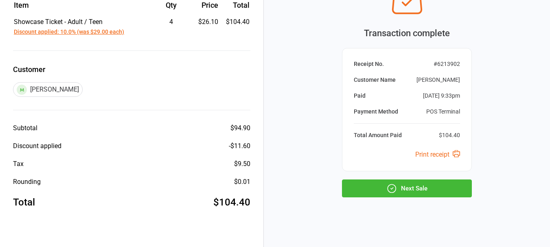
click at [431, 184] on button "Next Sale" at bounding box center [407, 188] width 130 height 18
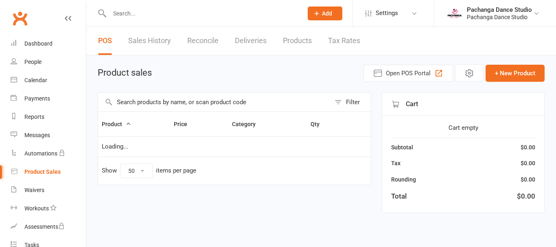
select select "50"
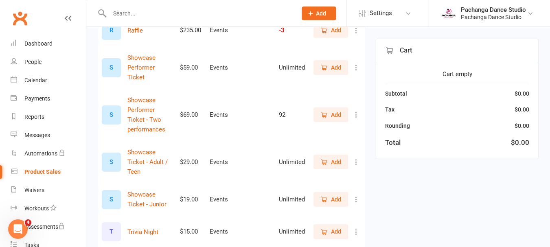
scroll to position [1305, 0]
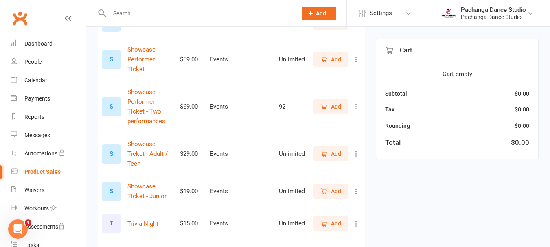
click at [333, 149] on span "Add" at bounding box center [336, 153] width 10 height 9
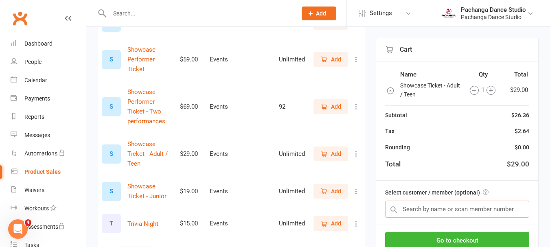
click at [457, 201] on input "text" at bounding box center [457, 209] width 144 height 17
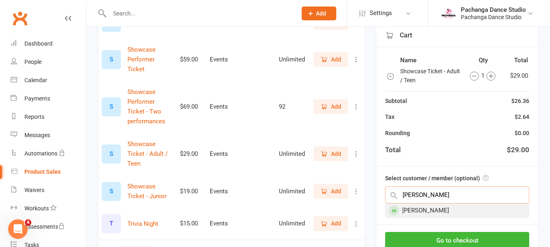
type input "doug"
click at [444, 204] on div "Doug Oldfield" at bounding box center [456, 210] width 143 height 13
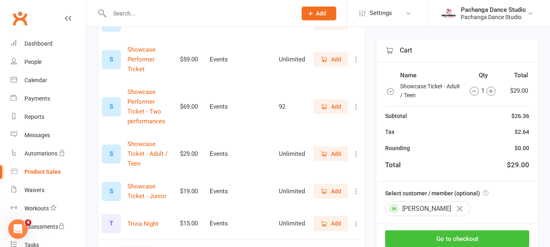
click at [456, 230] on button "Go to checkout" at bounding box center [457, 238] width 144 height 17
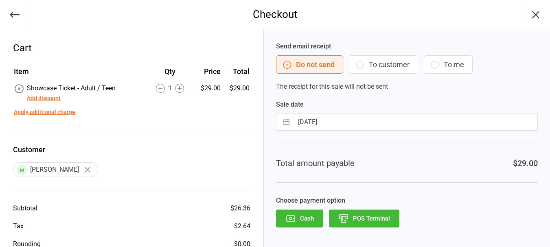
click at [56, 98] on button "Add discount" at bounding box center [44, 98] width 34 height 9
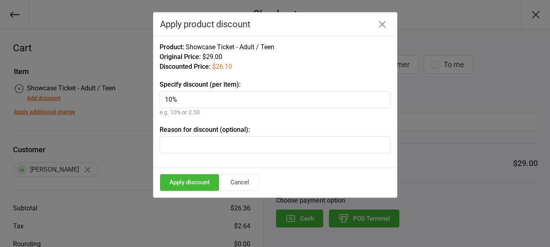
type input "10%"
click at [195, 179] on button "Apply discount" at bounding box center [189, 182] width 59 height 17
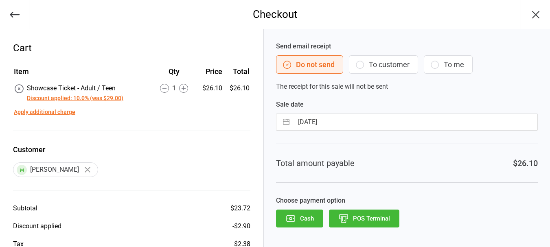
click at [362, 217] on button "POS Terminal" at bounding box center [364, 219] width 70 height 18
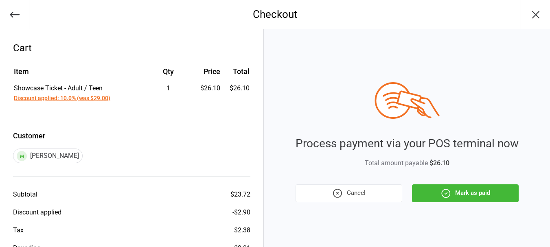
click at [471, 193] on button "Mark as paid" at bounding box center [465, 193] width 107 height 18
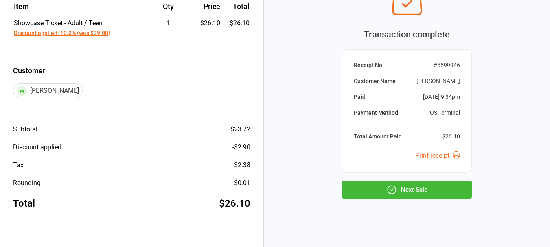
scroll to position [70, 0]
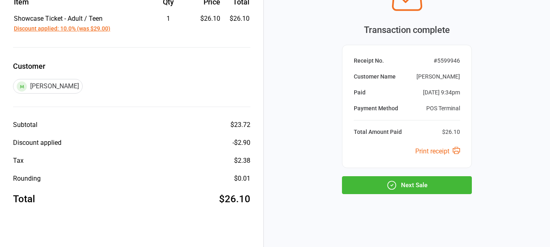
click at [417, 185] on button "Next Sale" at bounding box center [407, 185] width 130 height 18
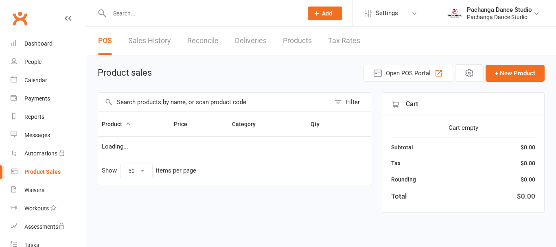
select select "50"
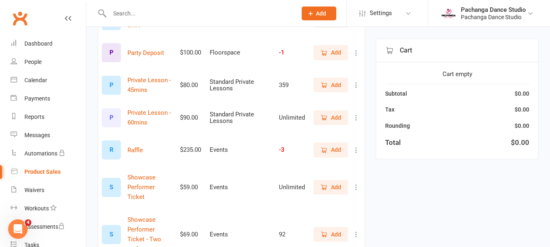
scroll to position [1180, 0]
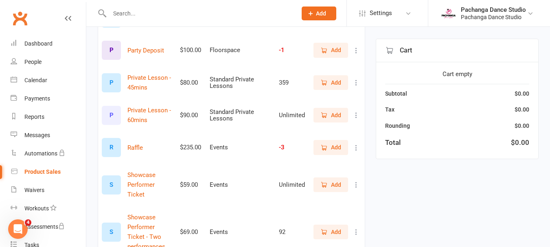
click at [332, 180] on span "Add" at bounding box center [336, 184] width 10 height 9
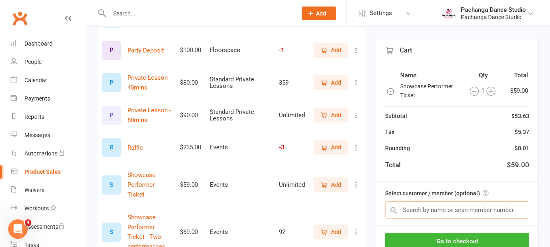
click at [446, 210] on input "text" at bounding box center [457, 209] width 144 height 17
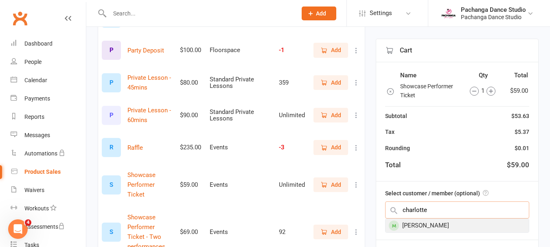
type input "charlotte"
click at [435, 226] on div "[PERSON_NAME]" at bounding box center [456, 225] width 143 height 13
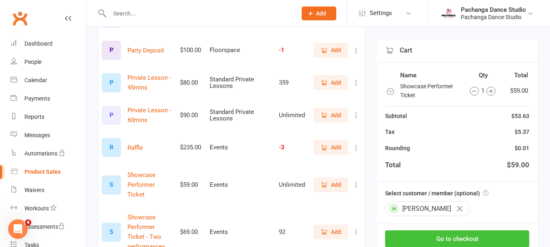
click at [465, 238] on button "Go to checkout" at bounding box center [457, 238] width 144 height 17
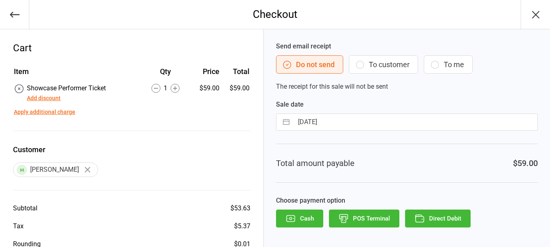
click at [375, 218] on button "POS Terminal" at bounding box center [364, 219] width 70 height 18
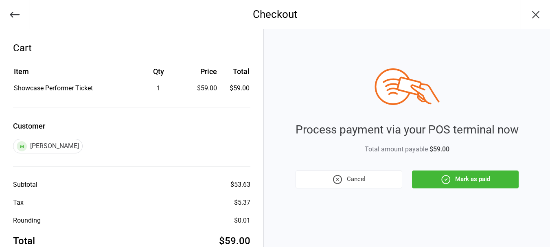
click at [465, 178] on button "Mark as paid" at bounding box center [465, 180] width 107 height 18
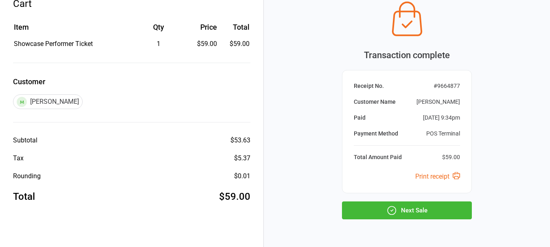
scroll to position [70, 0]
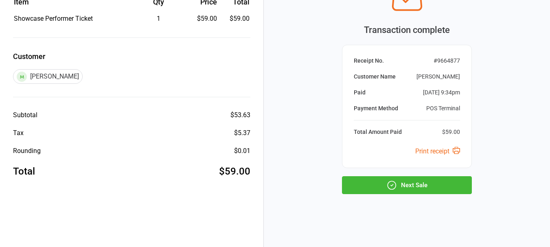
click at [413, 187] on button "Next Sale" at bounding box center [407, 185] width 130 height 18
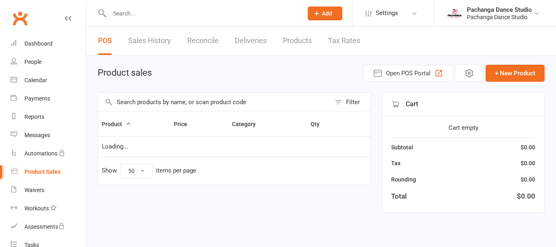
select select "50"
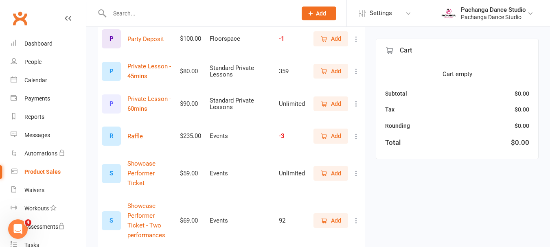
scroll to position [1194, 0]
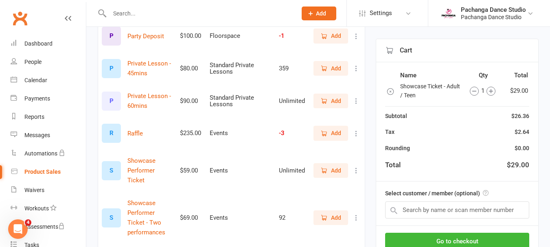
click at [490, 93] on icon "button" at bounding box center [491, 91] width 4 height 4
click at [490, 93] on icon "button" at bounding box center [487, 91] width 9 height 9
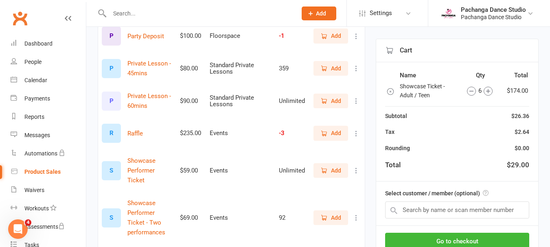
click at [490, 93] on icon "button" at bounding box center [487, 91] width 9 height 9
click at [488, 91] on icon "button" at bounding box center [487, 91] width 9 height 9
click at [467, 207] on input "text" at bounding box center [457, 209] width 144 height 17
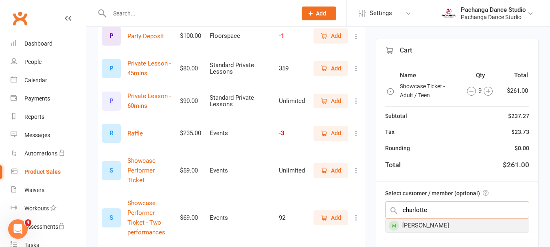
type input "charlotte"
click at [438, 226] on div "[PERSON_NAME]" at bounding box center [456, 225] width 143 height 13
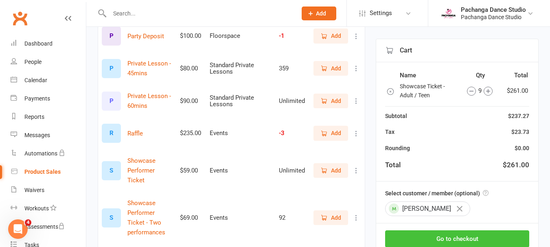
click at [464, 238] on button "Go to checkout" at bounding box center [457, 238] width 144 height 17
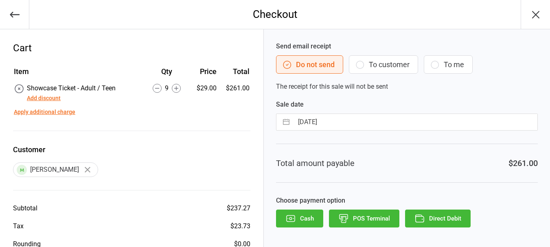
click at [55, 99] on button "Add discount" at bounding box center [44, 98] width 34 height 9
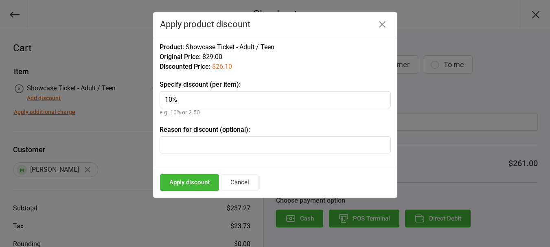
type input "10%"
click at [194, 182] on button "Apply discount" at bounding box center [189, 182] width 59 height 17
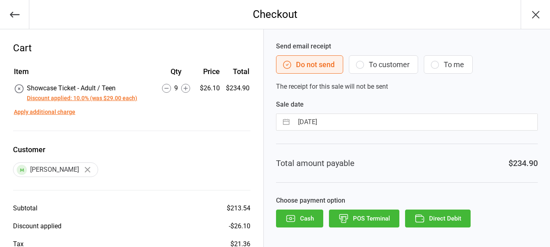
click at [369, 221] on button "POS Terminal" at bounding box center [364, 219] width 70 height 18
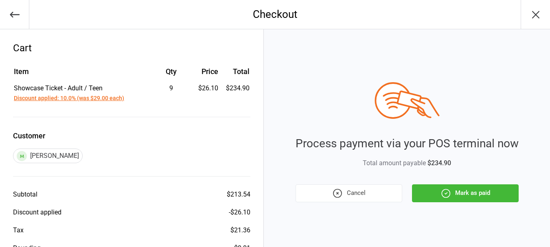
click at [466, 193] on button "Mark as paid" at bounding box center [465, 193] width 107 height 18
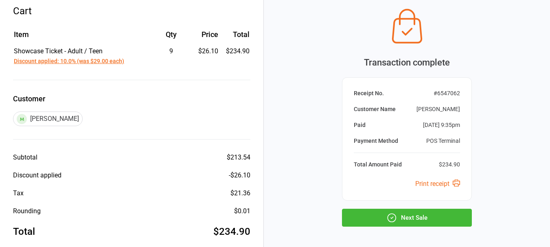
scroll to position [70, 0]
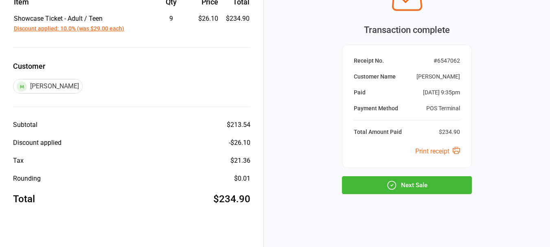
click at [410, 186] on button "Next Sale" at bounding box center [407, 185] width 130 height 18
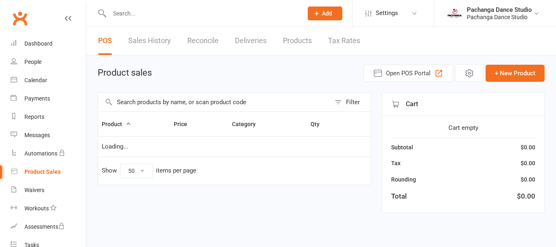
select select "50"
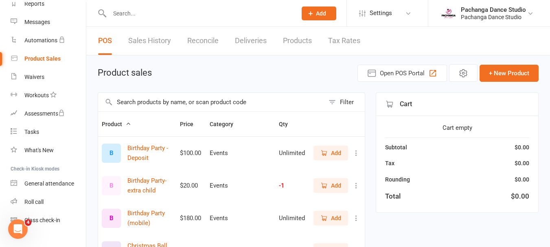
scroll to position [126, 0]
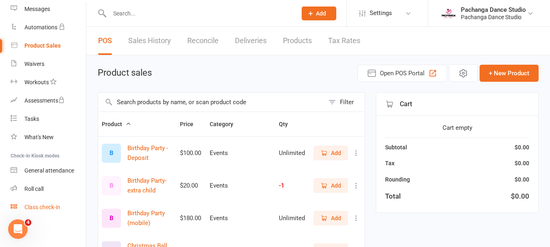
click at [51, 208] on div "Class check-in" at bounding box center [42, 207] width 36 height 7
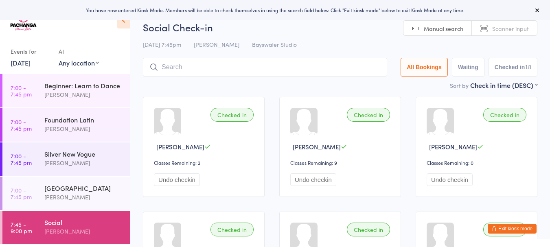
click at [31, 64] on link "13 Oct, 2025" at bounding box center [21, 62] width 20 height 9
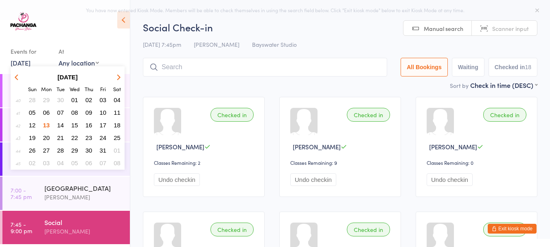
click at [46, 112] on span "06" at bounding box center [46, 112] width 7 height 7
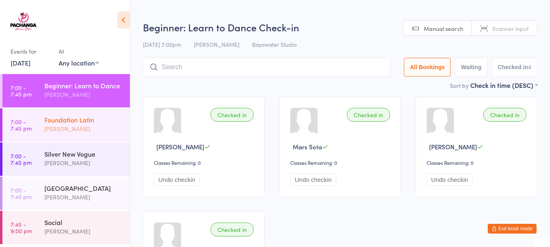
click at [92, 126] on div "[PERSON_NAME]" at bounding box center [83, 128] width 79 height 9
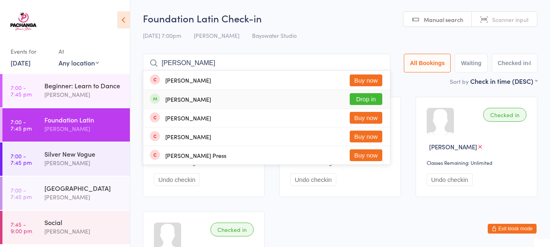
type input "elizabeth"
click at [363, 102] on button "Drop in" at bounding box center [366, 99] width 33 height 12
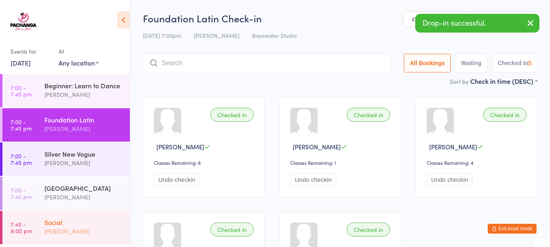
click at [84, 226] on div "Social" at bounding box center [83, 222] width 79 height 9
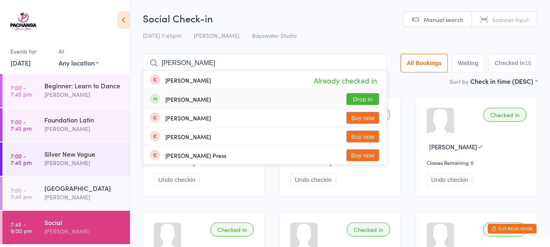
type input "elizabeth"
click at [358, 99] on button "Drop in" at bounding box center [362, 99] width 33 height 12
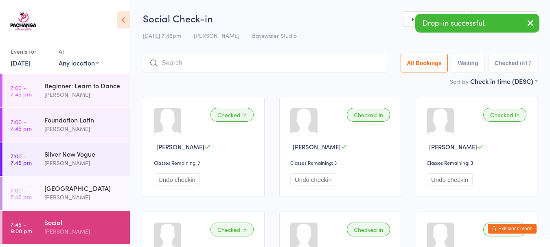
click at [516, 229] on button "Exit kiosk mode" at bounding box center [512, 229] width 49 height 10
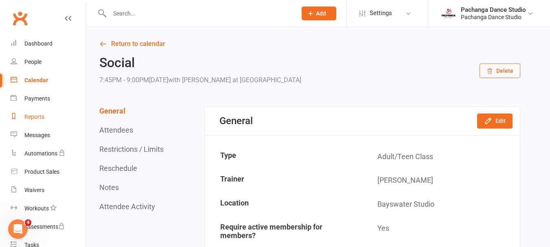
click at [40, 118] on div "Reports" at bounding box center [34, 117] width 20 height 7
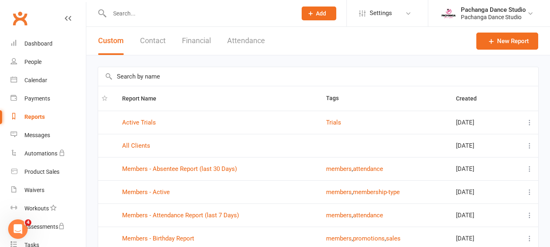
click at [199, 38] on button "Financial" at bounding box center [196, 41] width 29 height 28
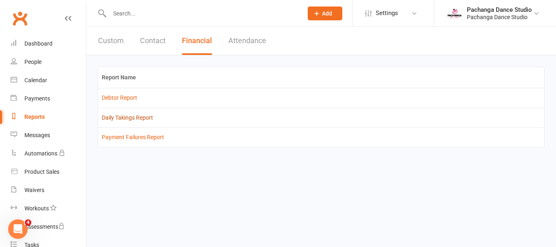
click at [140, 116] on link "Daily Takings Report" at bounding box center [127, 117] width 51 height 7
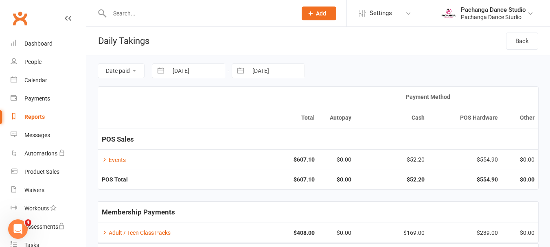
click at [199, 71] on input "13 Oct 2025" at bounding box center [196, 71] width 57 height 14
select select "8"
select select "2025"
select select "9"
select select "2025"
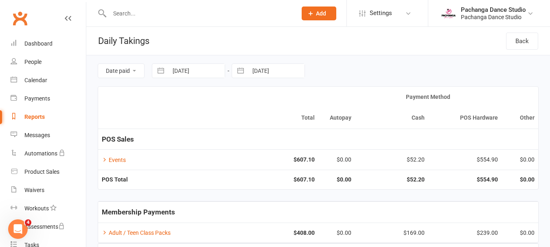
select select "10"
select select "2025"
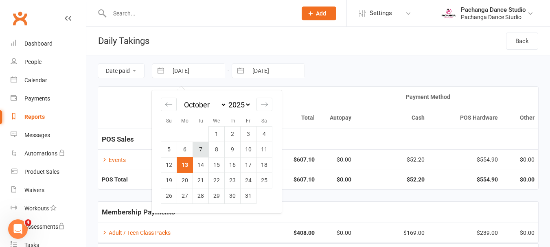
click at [200, 150] on td "7" at bounding box center [201, 149] width 16 height 15
type input "07 Oct 2025"
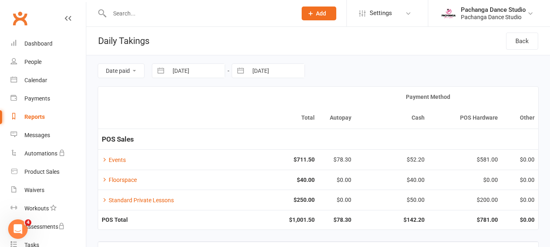
select select "8"
select select "2025"
select select "9"
select select "2025"
select select "10"
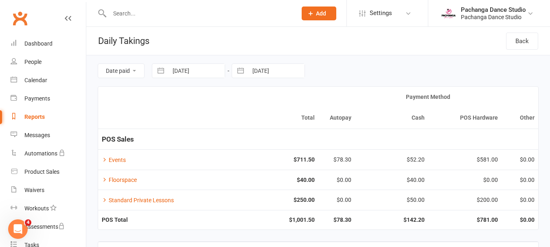
select select "2025"
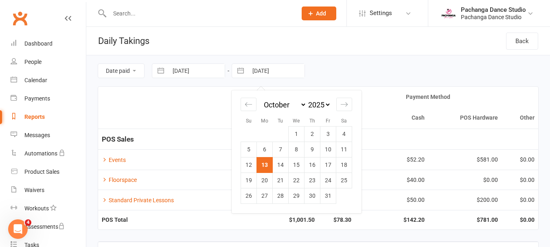
click at [264, 70] on input "13 Oct 2025" at bounding box center [276, 71] width 57 height 14
click at [476, 16] on div "Pachanga Dance Studio" at bounding box center [493, 16] width 65 height 7
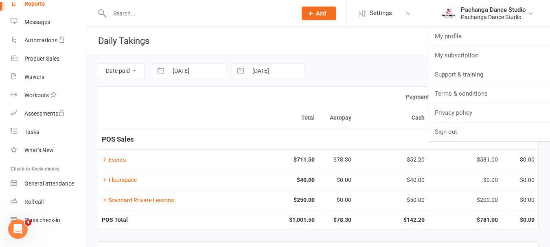
scroll to position [120, 0]
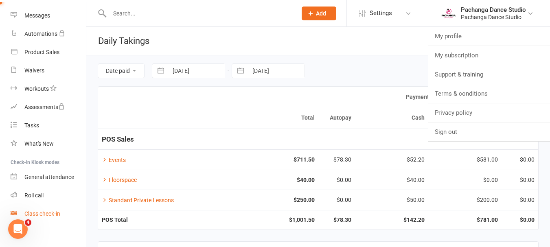
click at [50, 210] on div "Class check-in" at bounding box center [42, 213] width 36 height 7
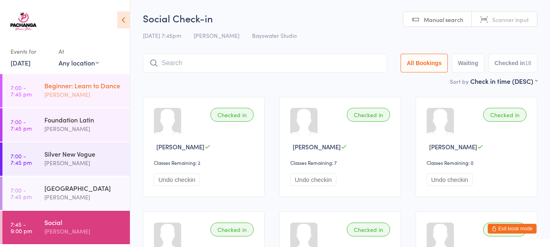
click at [70, 96] on div "[PERSON_NAME]" at bounding box center [83, 94] width 79 height 9
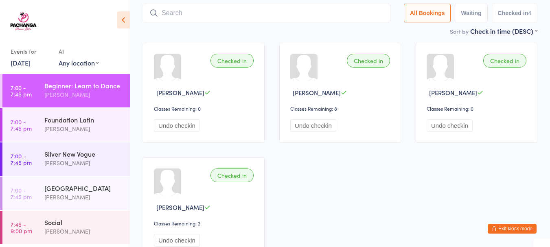
scroll to position [61, 0]
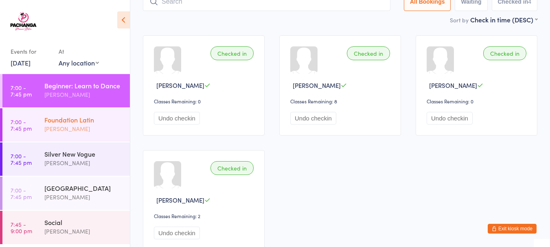
click at [102, 119] on div "Foundation Latin" at bounding box center [83, 119] width 79 height 9
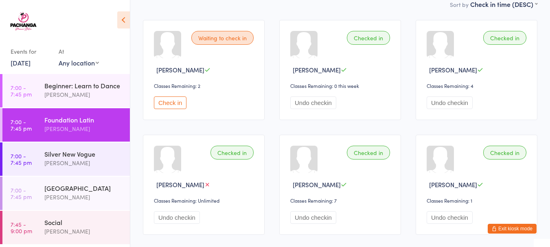
scroll to position [121, 0]
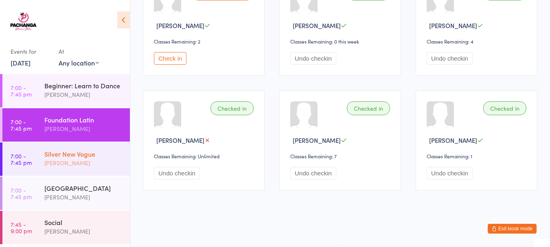
click at [69, 151] on div "Silver New Vogue" at bounding box center [83, 153] width 79 height 9
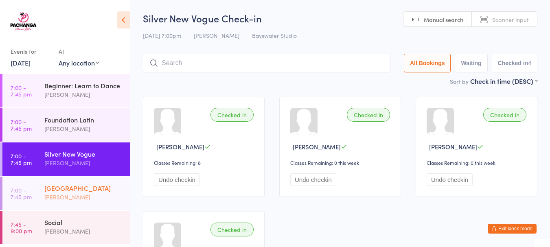
click at [84, 188] on div "[GEOGRAPHIC_DATA]" at bounding box center [83, 188] width 79 height 9
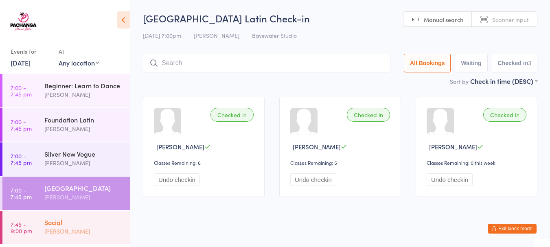
click at [70, 228] on div "[PERSON_NAME]" at bounding box center [83, 231] width 79 height 9
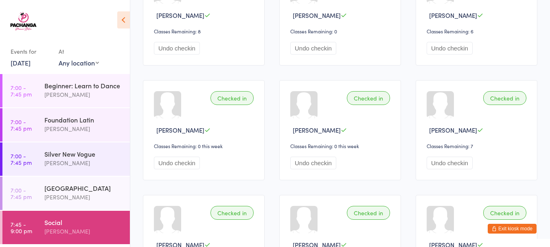
scroll to position [236, 0]
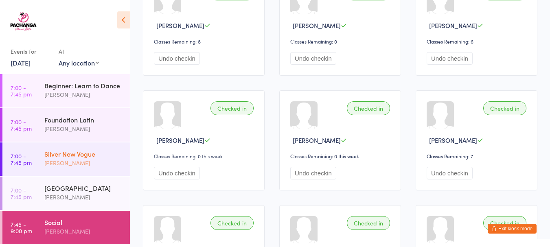
click at [83, 157] on div "Silver New Vogue" at bounding box center [83, 153] width 79 height 9
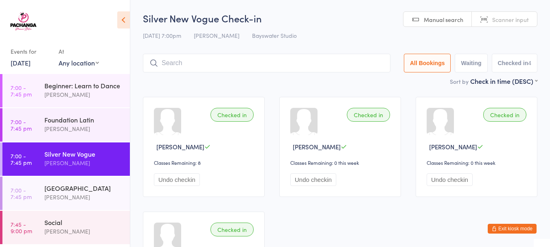
click at [304, 61] on input "search" at bounding box center [266, 63] width 247 height 19
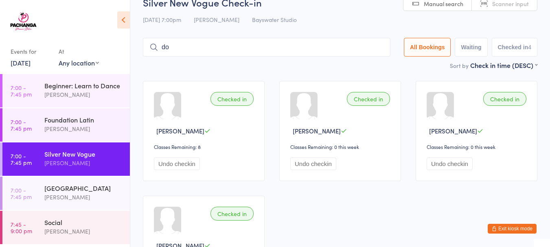
scroll to position [38, 0]
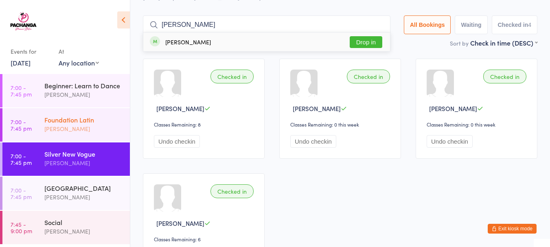
type input "doug"
click at [103, 133] on div "[PERSON_NAME]" at bounding box center [83, 128] width 79 height 9
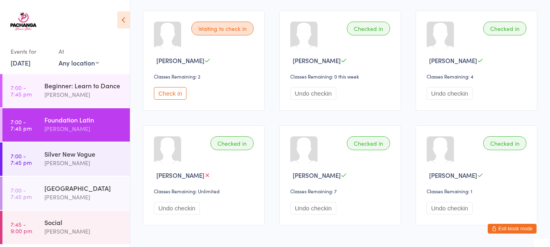
scroll to position [88, 0]
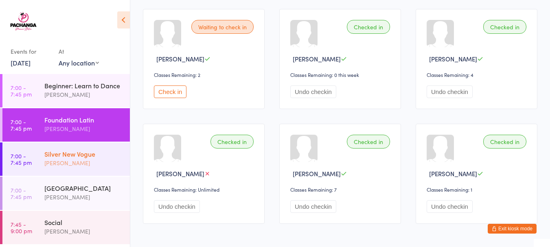
click at [67, 163] on div "[PERSON_NAME]" at bounding box center [83, 162] width 79 height 9
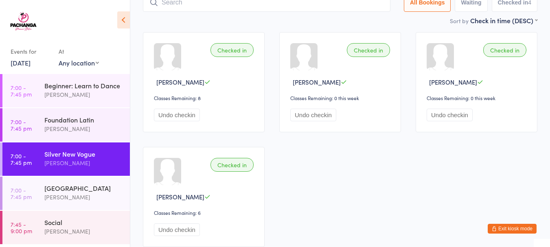
scroll to position [66, 0]
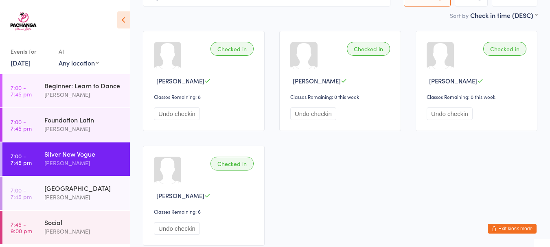
click at [515, 227] on button "Exit kiosk mode" at bounding box center [512, 229] width 49 height 10
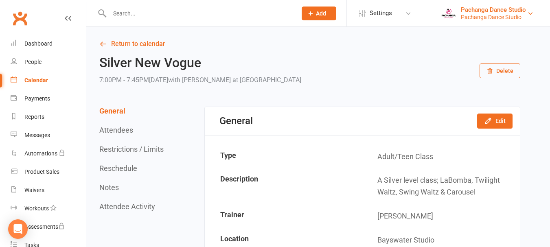
click at [479, 14] on div "Pachanga Dance Studio" at bounding box center [493, 16] width 65 height 7
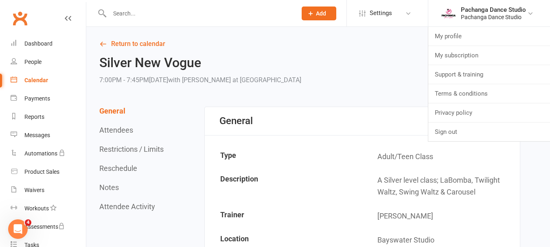
click at [37, 81] on div "Calendar" at bounding box center [36, 80] width 24 height 7
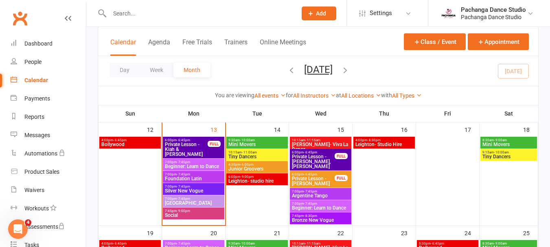
scroll to position [266, 0]
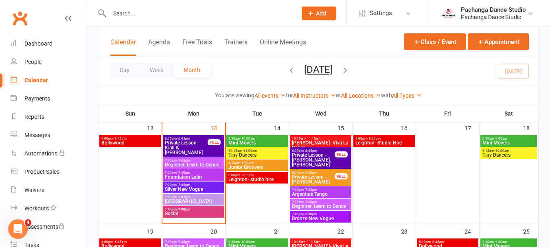
click at [179, 176] on span "Foundation Latin" at bounding box center [193, 177] width 58 height 5
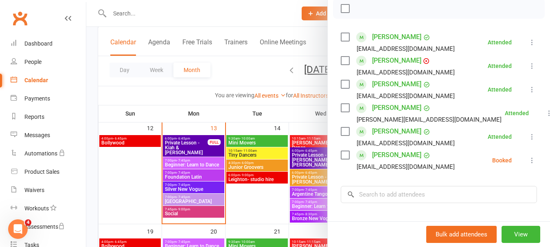
scroll to position [122, 0]
click at [528, 164] on icon at bounding box center [532, 159] width 8 height 8
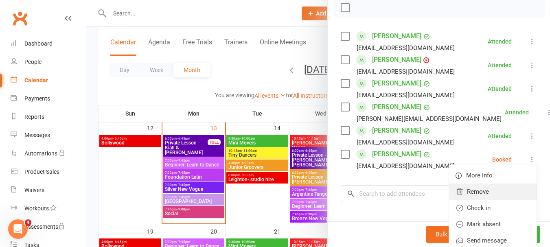
click at [470, 200] on link "Remove" at bounding box center [492, 192] width 87 height 16
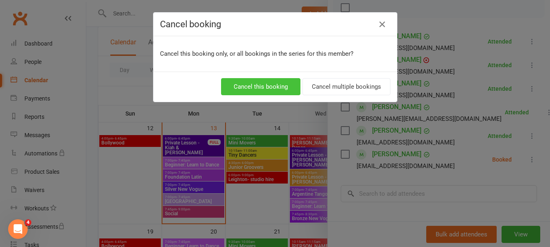
click at [269, 86] on button "Cancel this booking" at bounding box center [260, 86] width 79 height 17
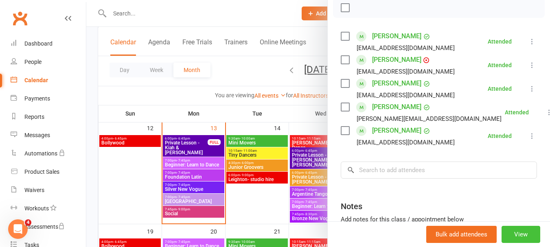
click at [509, 234] on button "View" at bounding box center [520, 234] width 39 height 17
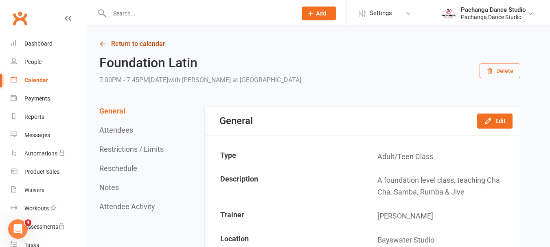
click at [139, 43] on link "Return to calendar" at bounding box center [309, 43] width 421 height 11
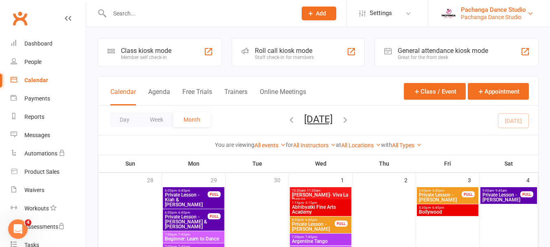
click at [485, 9] on div "Pachanga Dance Studio" at bounding box center [493, 9] width 65 height 7
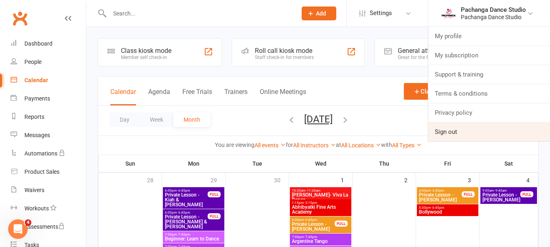
click at [449, 131] on link "Sign out" at bounding box center [489, 131] width 122 height 19
